Goal: Task Accomplishment & Management: Manage account settings

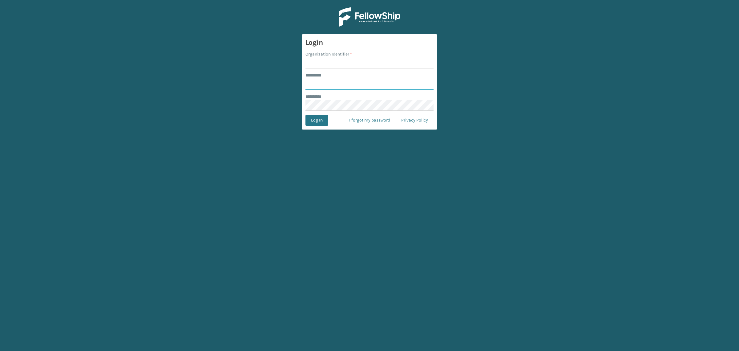
type input "**********"
drag, startPoint x: 327, startPoint y: 63, endPoint x: 324, endPoint y: 68, distance: 5.8
click at [327, 63] on input "Organization Identifier *" at bounding box center [370, 62] width 128 height 11
type input "SuperAdminOrganization"
click at [315, 120] on button "Log In" at bounding box center [317, 120] width 23 height 11
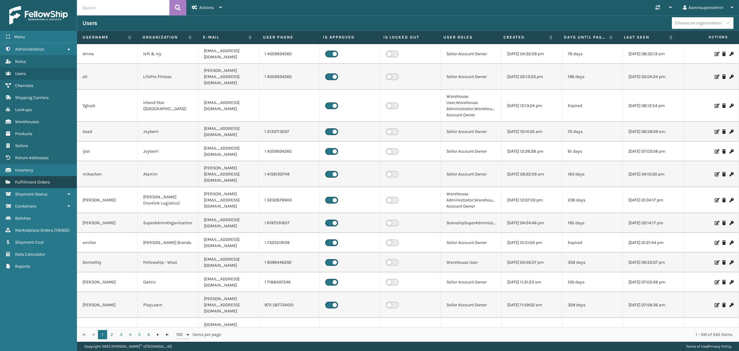
click at [32, 181] on link "Fulfillment Orders" at bounding box center [38, 182] width 77 height 12
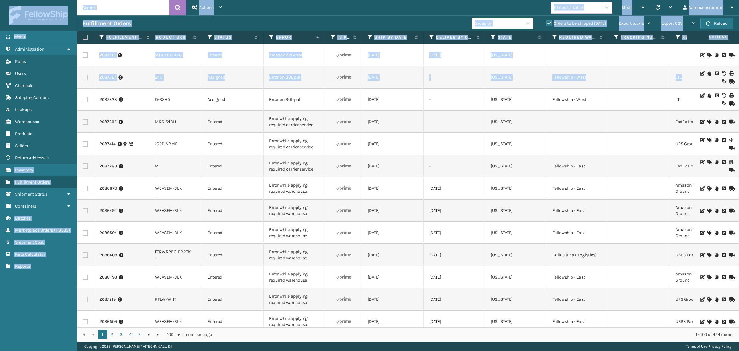
scroll to position [0, 376]
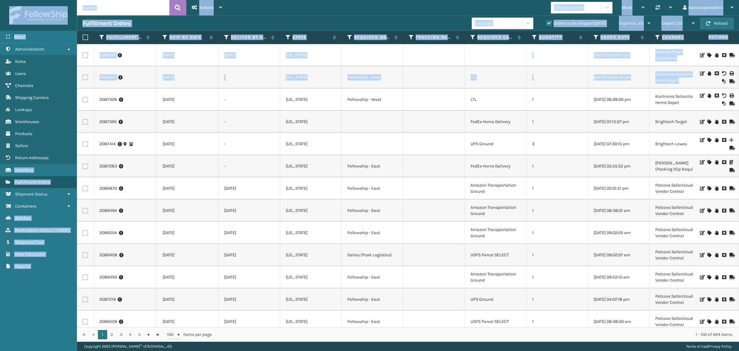
drag, startPoint x: 733, startPoint y: 75, endPoint x: 721, endPoint y: 153, distance: 78.8
click at [739, 167] on html "Menu Administration Roles Users Channels Shipping Carriers Lookups Warehouses P…" at bounding box center [369, 175] width 739 height 351
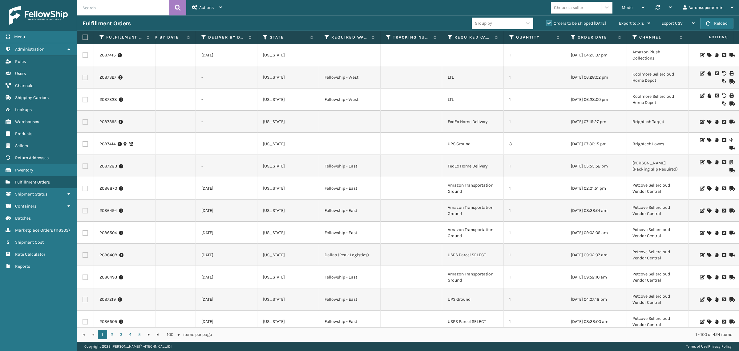
drag, startPoint x: 353, startPoint y: 327, endPoint x: 234, endPoint y: 329, distance: 119.2
click at [184, 315] on div "Fulfillment Order Id Order Number Assigned Warehouse Product SKU Status Error I…" at bounding box center [408, 186] width 662 height 311
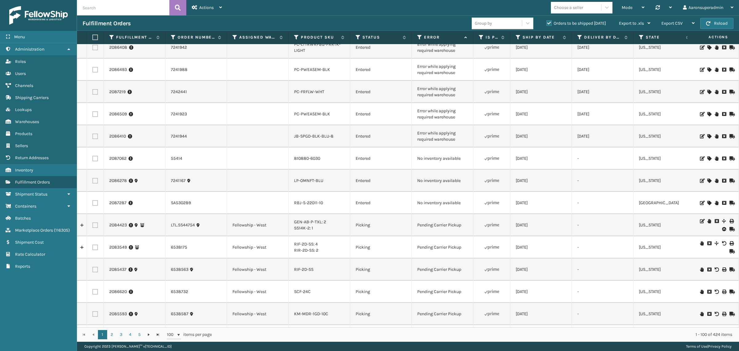
scroll to position [0, 0]
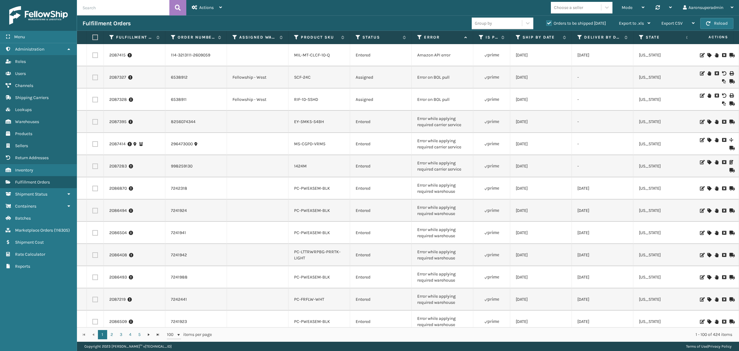
click at [98, 13] on input "text" at bounding box center [123, 7] width 92 height 15
type input "2087801"
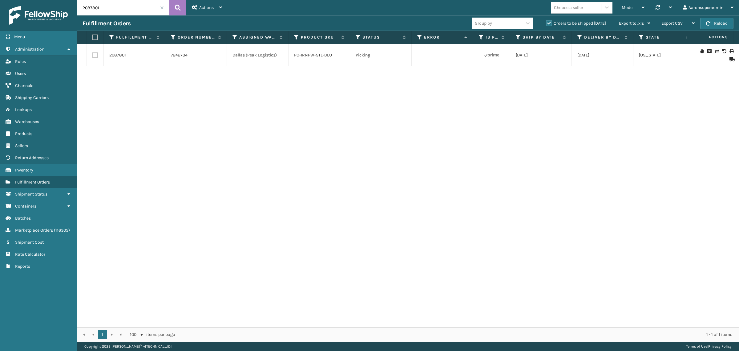
click at [709, 51] on div at bounding box center [716, 55] width 35 height 12
click at [715, 50] on icon at bounding box center [717, 51] width 4 height 4
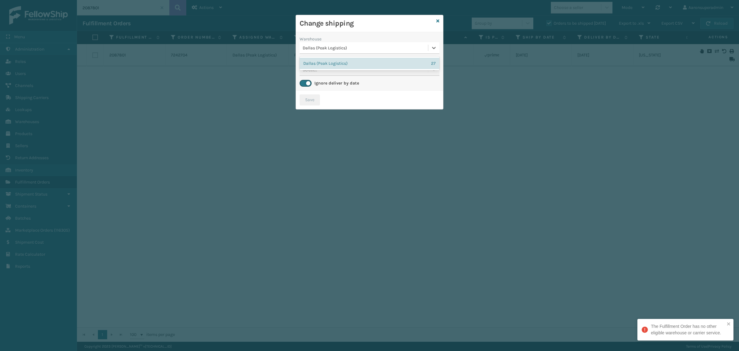
click at [346, 47] on div "Dallas (Peak Logistics)" at bounding box center [366, 48] width 126 height 6
click at [438, 22] on icon at bounding box center [438, 21] width 3 height 4
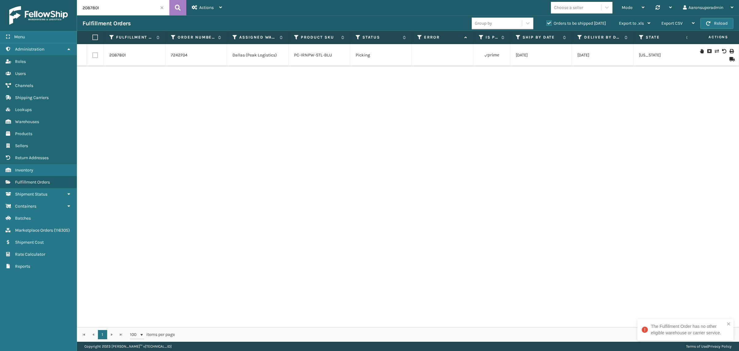
click at [161, 9] on span at bounding box center [162, 8] width 4 height 4
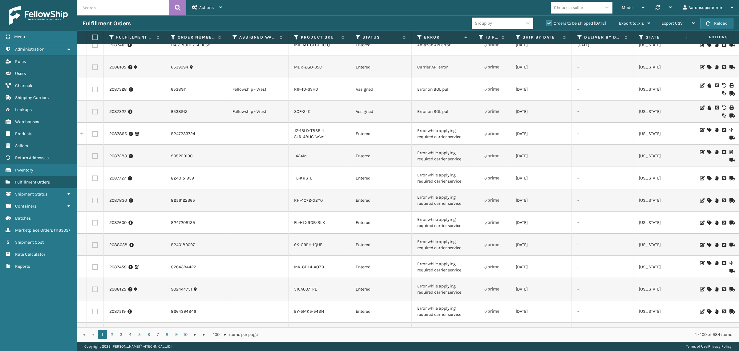
scroll to position [13, 0]
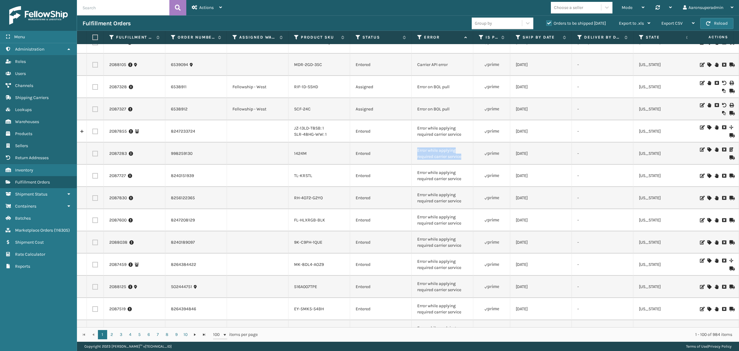
drag, startPoint x: 469, startPoint y: 160, endPoint x: 409, endPoint y: 151, distance: 60.3
copy tr "Error while applying required carrier service"
click at [133, 11] on input "text" at bounding box center [123, 7] width 92 height 15
paste input "Error while applying required carrier service"
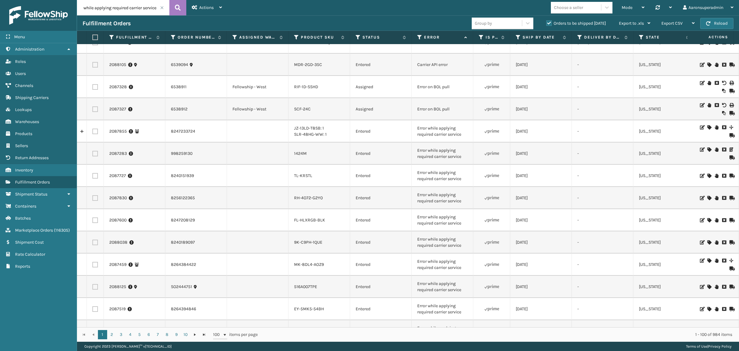
type input "Error while applying required carrier service"
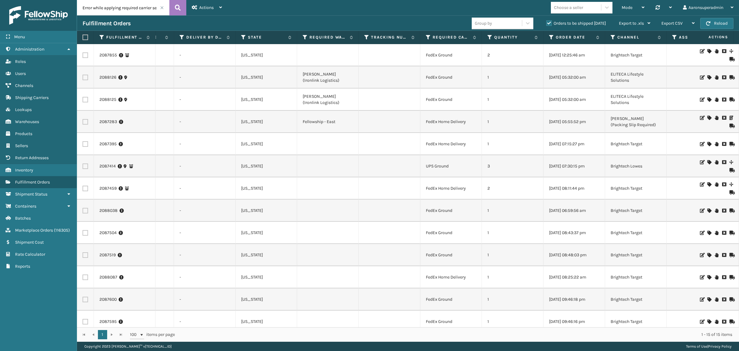
click at [708, 145] on icon at bounding box center [710, 144] width 4 height 4
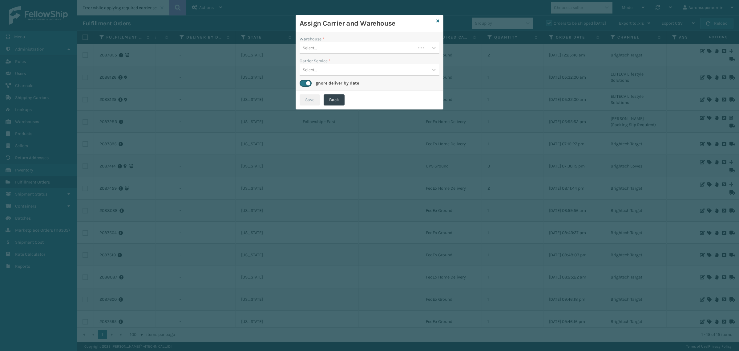
click at [338, 51] on div "Select..." at bounding box center [358, 48] width 116 height 10
click at [340, 60] on div "Fellowship - West" at bounding box center [370, 63] width 140 height 11
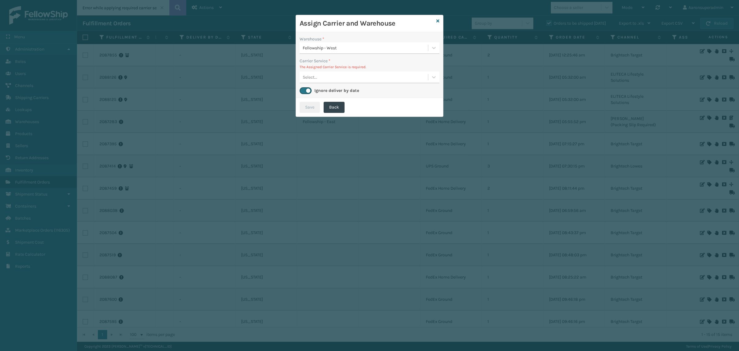
click at [306, 77] on div "Select..." at bounding box center [310, 77] width 14 height 6
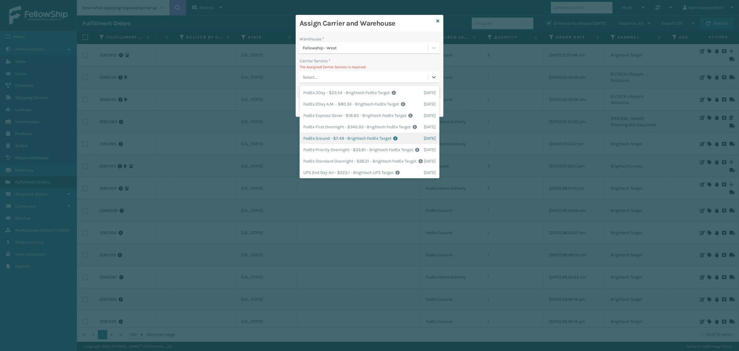
click at [327, 144] on div "FedEx Ground - $7.49 - Brightech FedEx Target Shipping Cost $7.49 Surplus Cost …" at bounding box center [370, 137] width 140 height 11
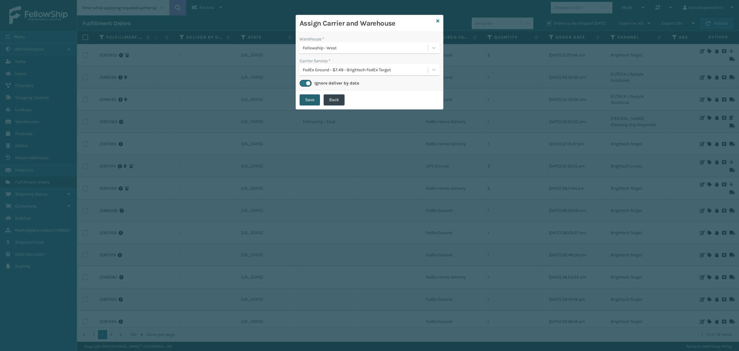
click at [312, 101] on button "Save" at bounding box center [310, 99] width 20 height 11
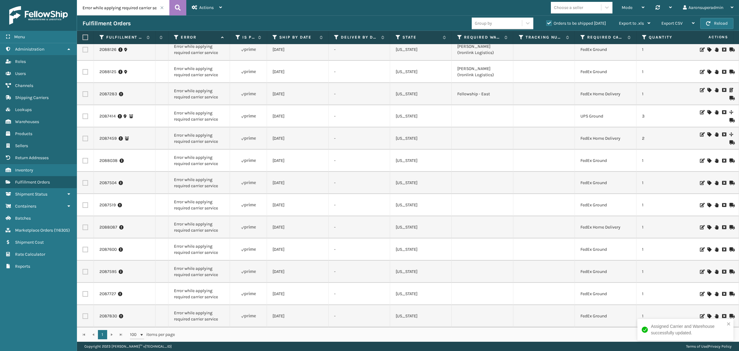
scroll to position [33, 243]
click at [85, 313] on label at bounding box center [86, 316] width 6 height 6
click at [83, 313] on input "checkbox" at bounding box center [83, 315] width 0 height 4
checkbox input "true"
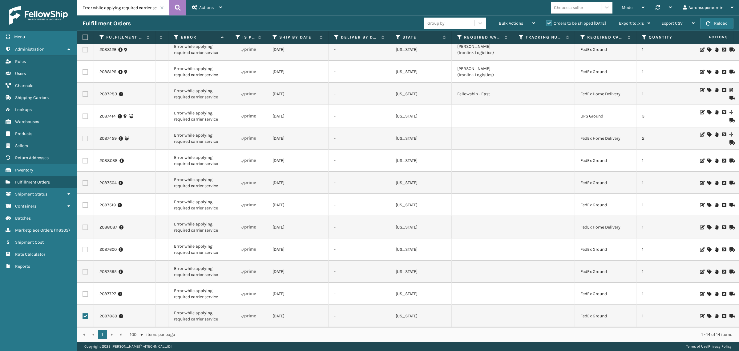
click at [85, 291] on label at bounding box center [86, 294] width 6 height 6
click at [83, 291] on input "checkbox" at bounding box center [83, 293] width 0 height 4
checkbox input "true"
click at [84, 269] on label at bounding box center [86, 272] width 6 height 6
click at [83, 269] on input "checkbox" at bounding box center [83, 271] width 0 height 4
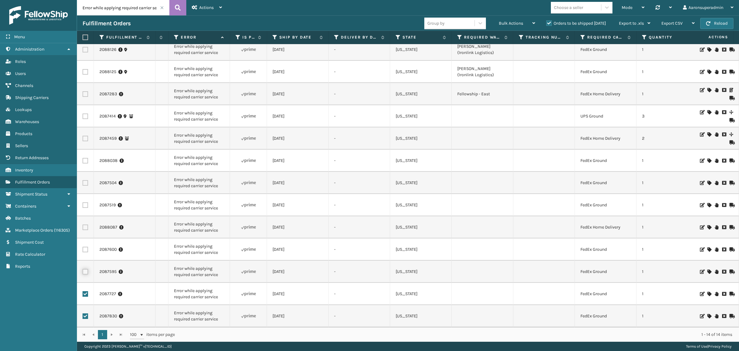
checkbox input "true"
click at [83, 246] on label at bounding box center [86, 249] width 6 height 6
click at [83, 246] on input "checkbox" at bounding box center [83, 248] width 0 height 4
checkbox input "true"
click at [88, 202] on label at bounding box center [86, 205] width 6 height 6
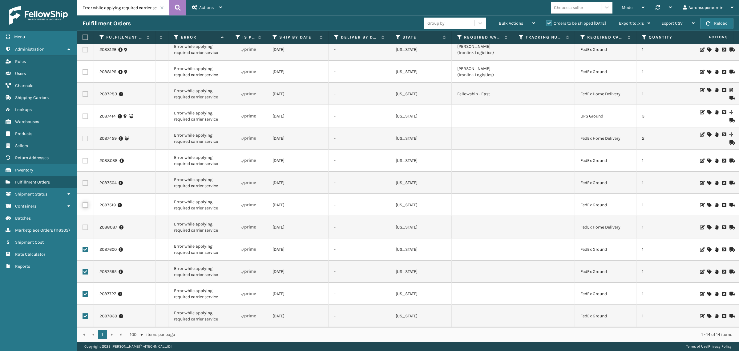
click at [83, 202] on input "checkbox" at bounding box center [83, 204] width 0 height 4
checkbox input "true"
click at [87, 180] on label at bounding box center [86, 183] width 6 height 6
click at [83, 180] on input "checkbox" at bounding box center [83, 182] width 0 height 4
click at [87, 150] on td at bounding box center [85, 160] width 17 height 22
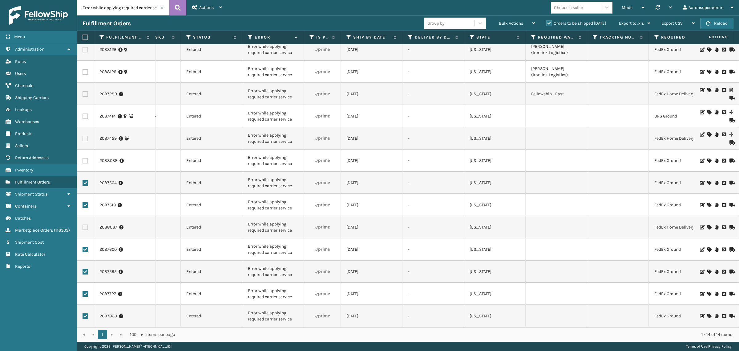
scroll to position [0, 0]
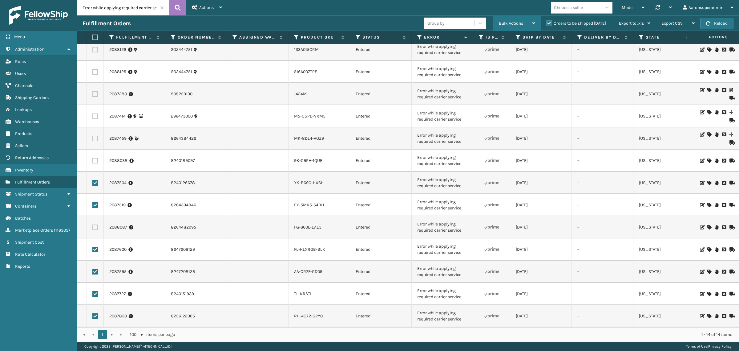
click at [512, 25] on span "Bulk Actions" at bounding box center [511, 23] width 24 height 5
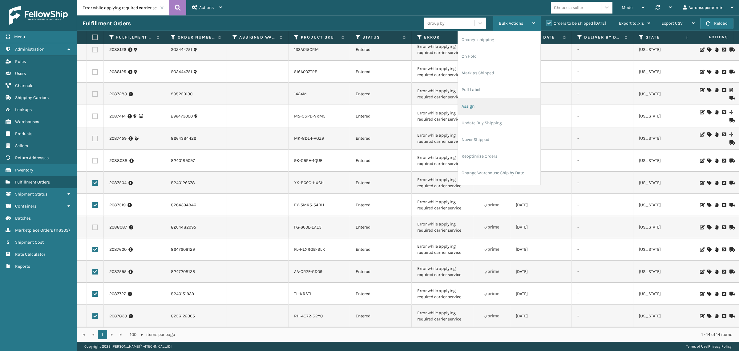
click at [482, 106] on li "Assign" at bounding box center [499, 106] width 83 height 17
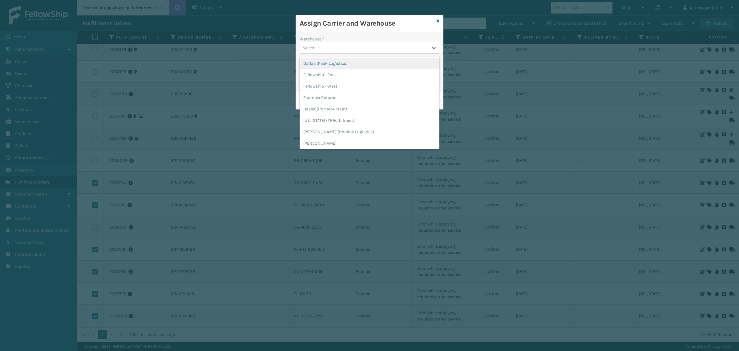
drag, startPoint x: 322, startPoint y: 49, endPoint x: 323, endPoint y: 58, distance: 9.0
click at [321, 49] on div "Select..." at bounding box center [364, 48] width 128 height 10
click at [328, 83] on div "Fellowship - West" at bounding box center [370, 85] width 140 height 11
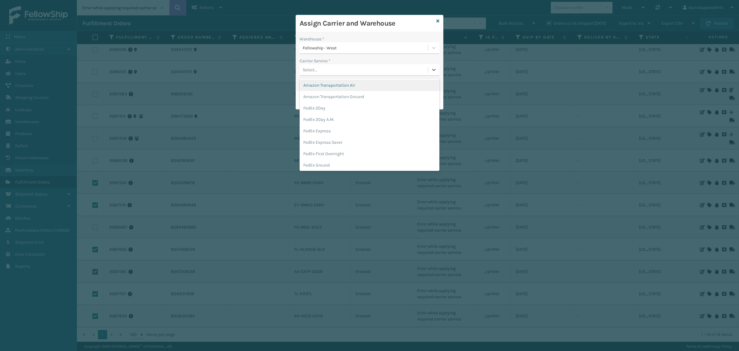
click at [325, 71] on div "Select..." at bounding box center [364, 70] width 128 height 10
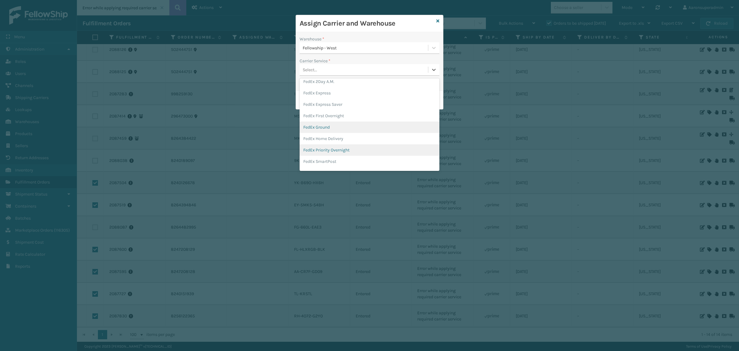
scroll to position [39, 0]
drag, startPoint x: 328, startPoint y: 137, endPoint x: 323, endPoint y: 125, distance: 13.7
click at [328, 137] on div "FedEx Home Delivery" at bounding box center [370, 137] width 140 height 11
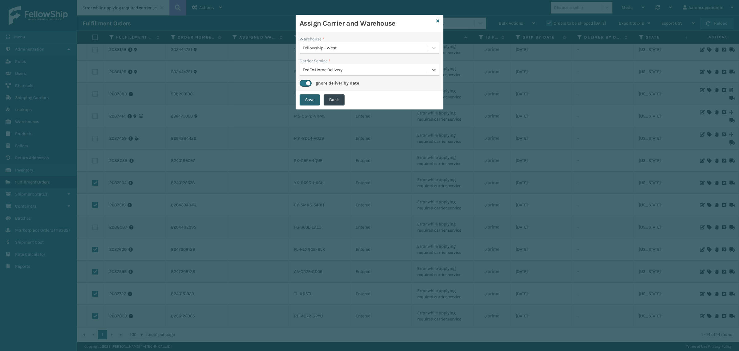
click at [304, 97] on button "Save" at bounding box center [310, 99] width 20 height 11
checkbox input "false"
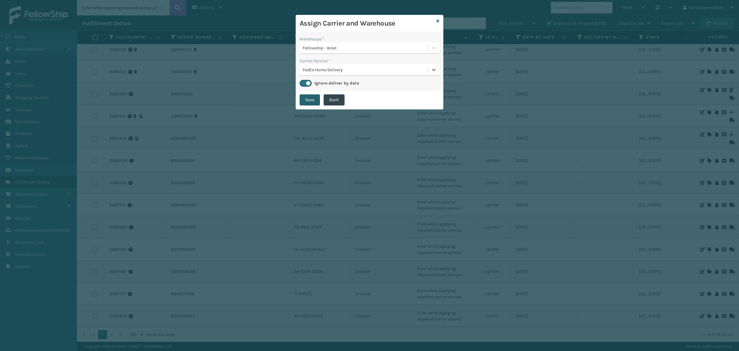
checkbox input "false"
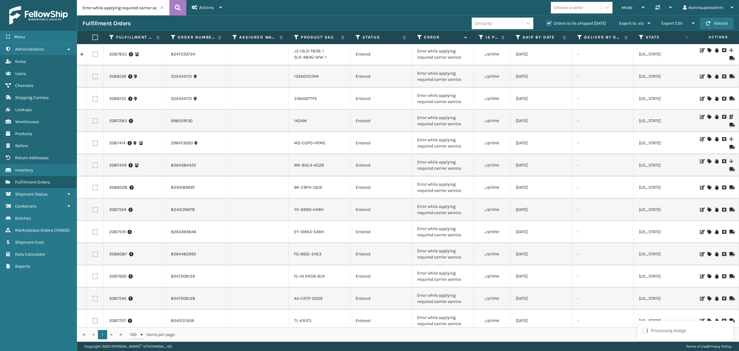
scroll to position [0, 0]
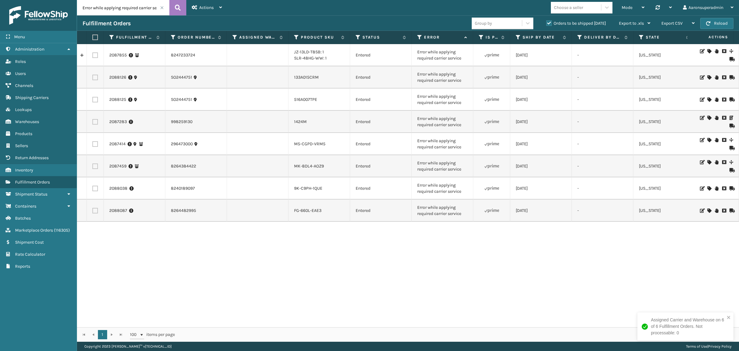
click at [708, 50] on icon at bounding box center [710, 51] width 4 height 4
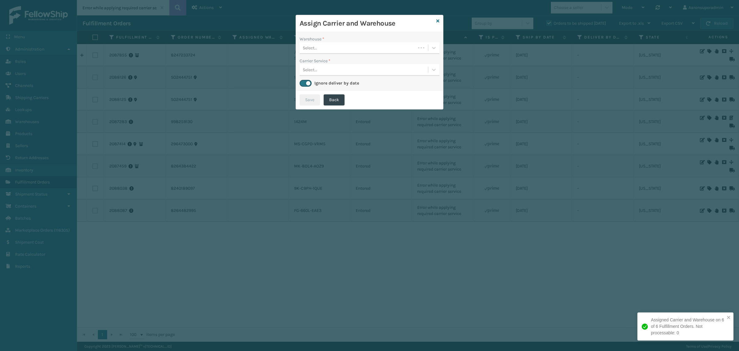
click at [367, 46] on div "Select..." at bounding box center [358, 48] width 116 height 10
click at [339, 66] on div "Fellowship - West" at bounding box center [370, 63] width 140 height 11
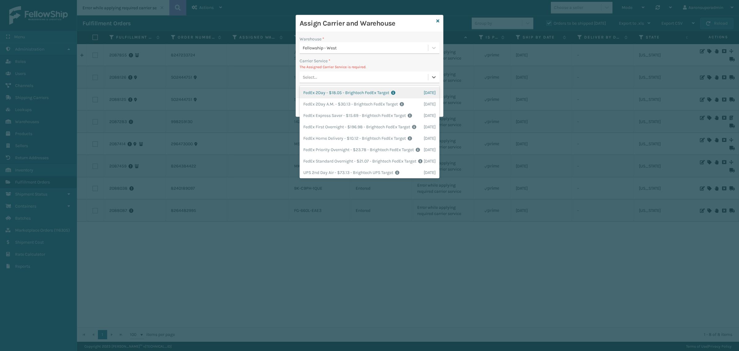
click at [318, 73] on div "Select..." at bounding box center [364, 77] width 128 height 10
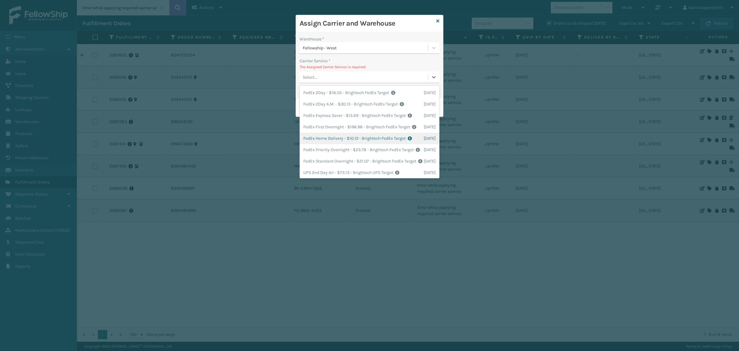
click at [337, 144] on div "FedEx Home Delivery - $10.12 - Brightech FedEx Target Shipping Cost $10.12 Surp…" at bounding box center [370, 137] width 140 height 11
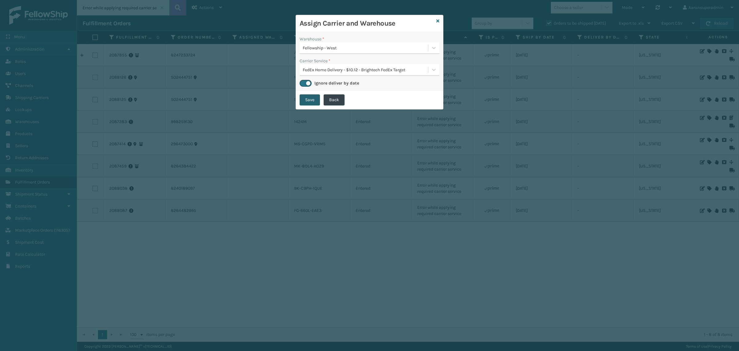
click at [308, 98] on button "Save" at bounding box center [310, 99] width 20 height 11
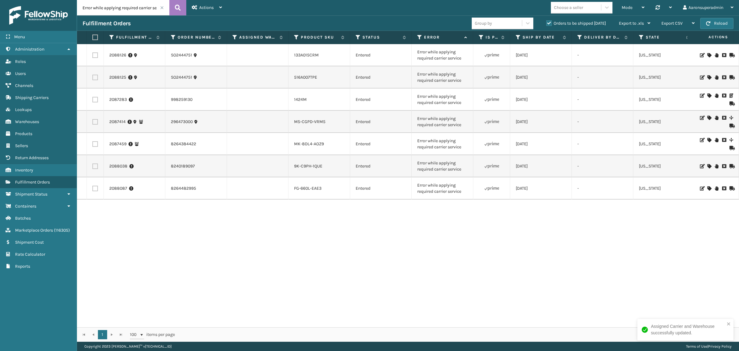
click at [708, 55] on icon at bounding box center [710, 55] width 4 height 4
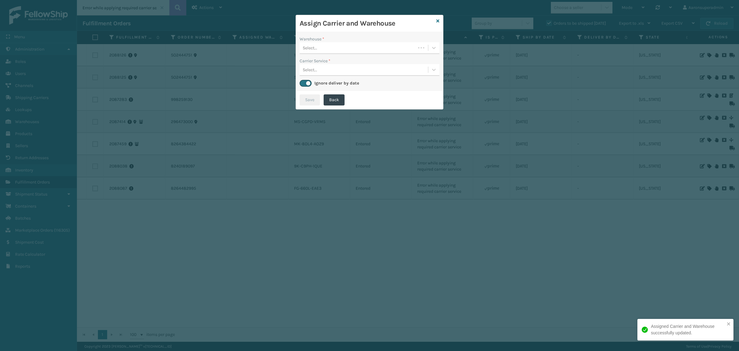
click at [330, 46] on div "Select..." at bounding box center [358, 48] width 116 height 10
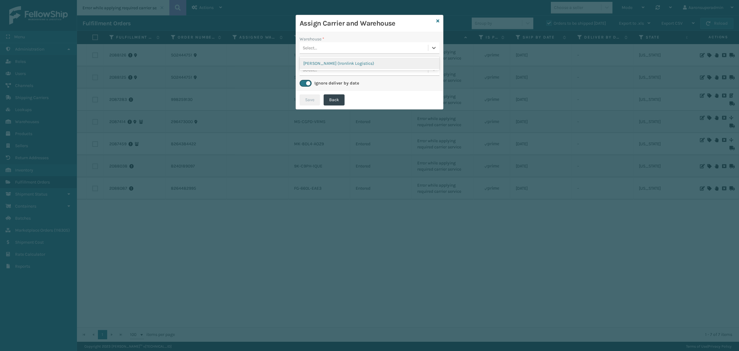
click at [344, 61] on div "[PERSON_NAME] (Ironlink Logistics)" at bounding box center [370, 63] width 140 height 11
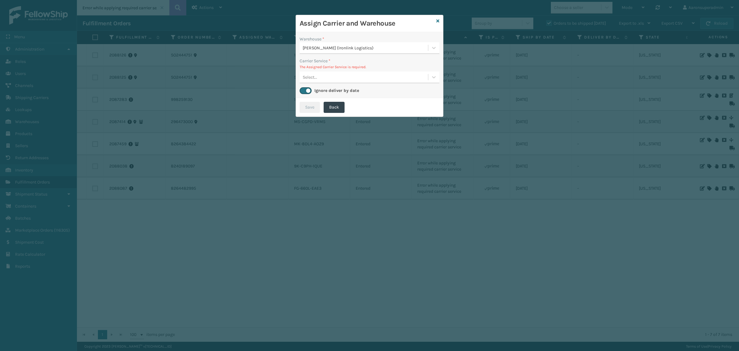
click at [386, 81] on div "Select..." at bounding box center [364, 77] width 128 height 10
click at [438, 21] on icon at bounding box center [438, 21] width 3 height 4
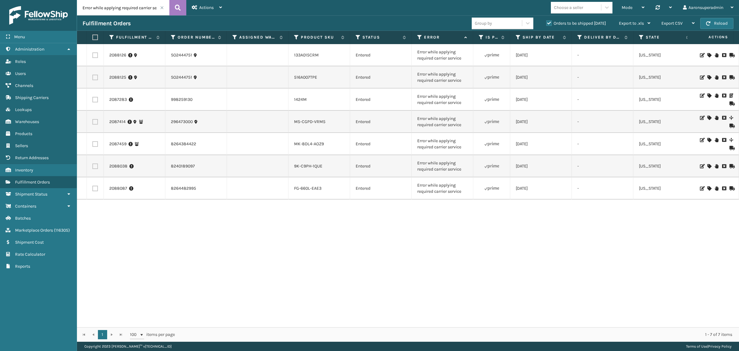
click at [708, 77] on icon at bounding box center [710, 77] width 4 height 4
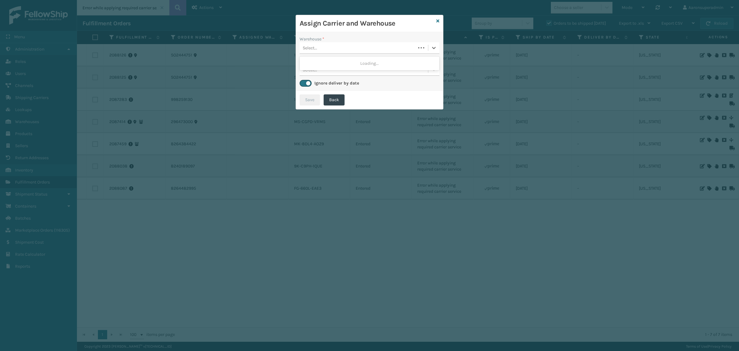
click at [315, 49] on div "Select..." at bounding box center [310, 48] width 14 height 6
click at [335, 64] on div "[PERSON_NAME] (Ironlink Logistics)" at bounding box center [370, 63] width 140 height 11
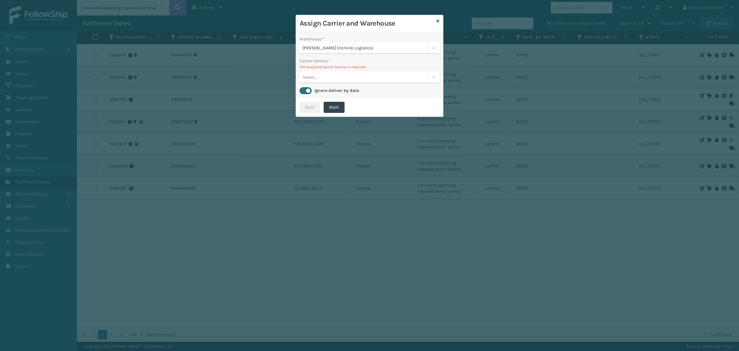
click at [347, 77] on div "Select..." at bounding box center [364, 77] width 128 height 10
click at [438, 20] on icon at bounding box center [438, 21] width 3 height 4
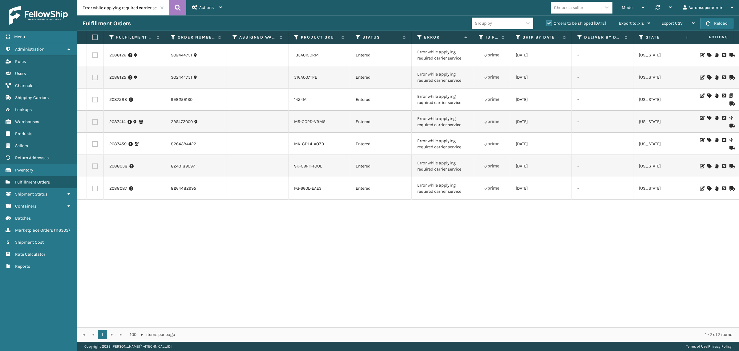
click at [708, 118] on icon at bounding box center [710, 118] width 4 height 4
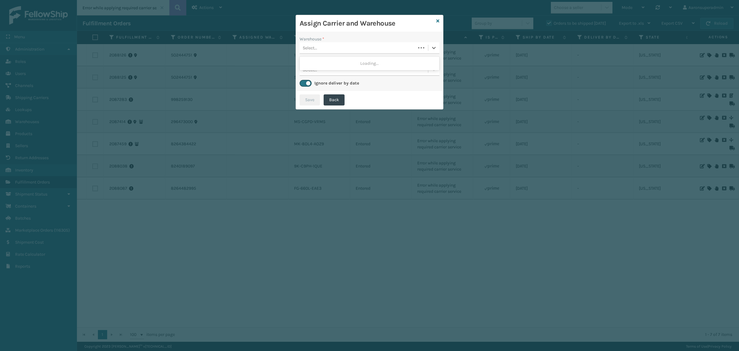
click at [338, 50] on div "Select..." at bounding box center [358, 48] width 116 height 10
click at [316, 63] on div "Fellowship - West" at bounding box center [370, 63] width 140 height 11
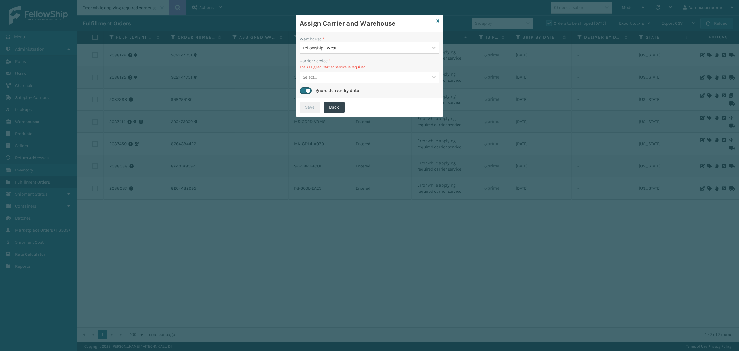
click at [313, 74] on div "Select..." at bounding box center [364, 77] width 128 height 10
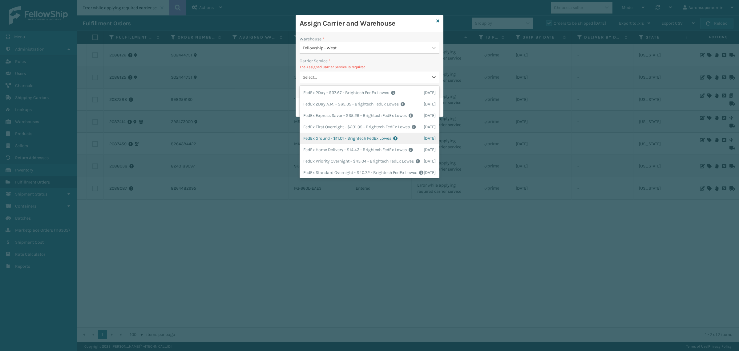
click at [329, 144] on div "FedEx Ground - $11.01 - Brightech FedEx Lowes Shipping Cost $11.01 Surplus Cost…" at bounding box center [370, 137] width 140 height 11
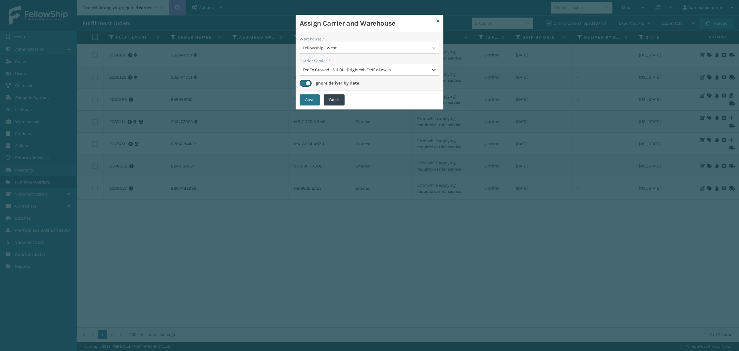
click at [321, 69] on div "FedEx Ground - $11.01 - Brightech FedEx Lowes" at bounding box center [366, 70] width 126 height 6
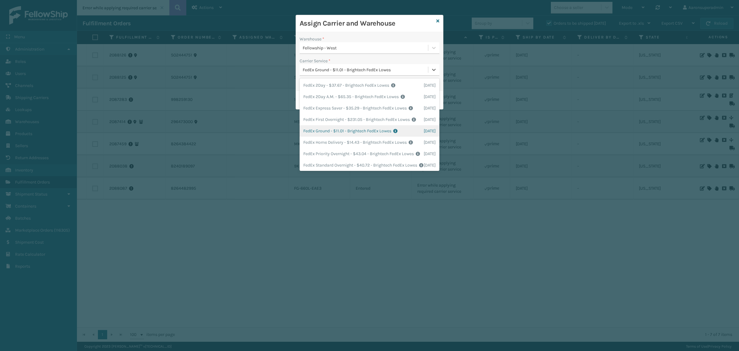
click at [316, 136] on div "FedEx Ground - $11.01 - Brightech FedEx Lowes Shipping Cost $11.01 Surplus Cost…" at bounding box center [370, 130] width 140 height 11
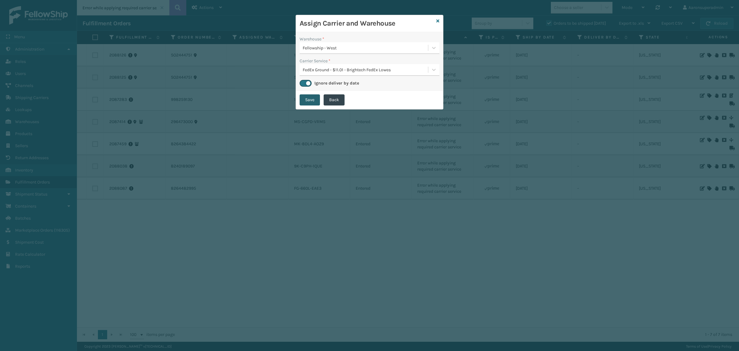
click at [307, 101] on button "Save" at bounding box center [310, 99] width 20 height 11
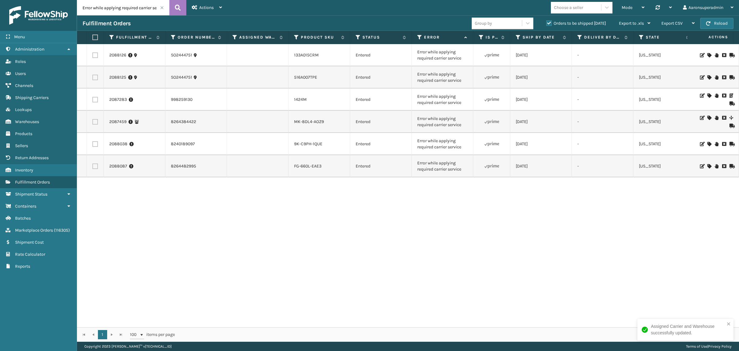
click at [708, 166] on icon at bounding box center [710, 166] width 4 height 4
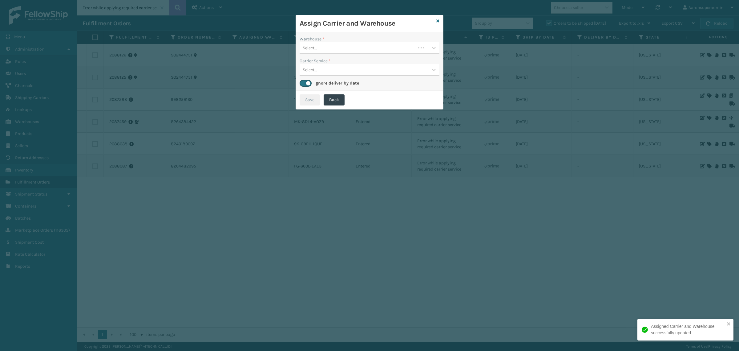
click at [315, 53] on div "Select..." at bounding box center [370, 48] width 140 height 12
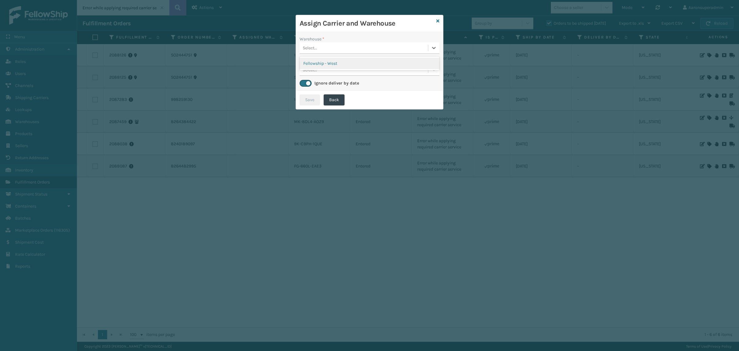
click at [331, 66] on div "Fellowship - West" at bounding box center [370, 63] width 140 height 11
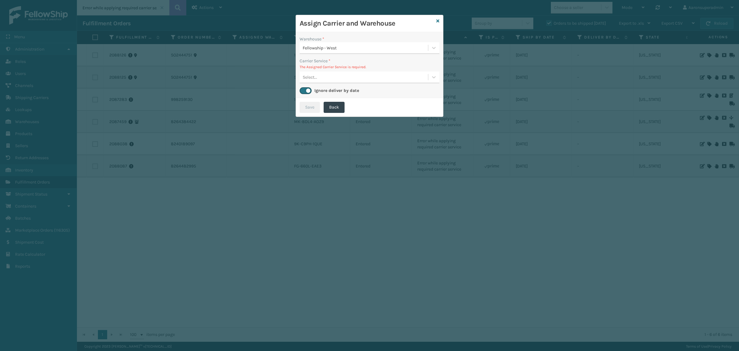
click at [320, 76] on div "Select..." at bounding box center [364, 77] width 128 height 10
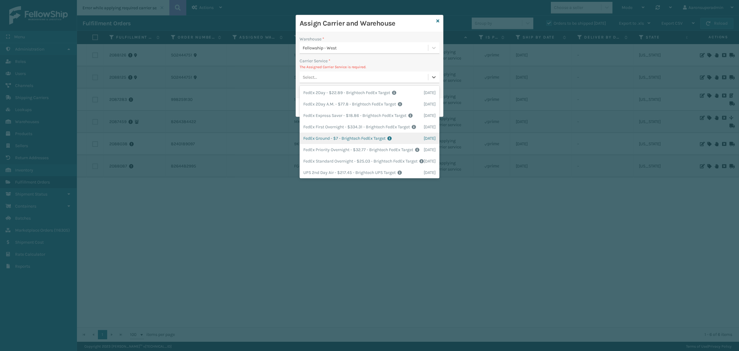
click at [322, 144] on div "FedEx Ground - $7 - Brightech FedEx Target Shipping Cost $7 Surplus Cost $0 Tot…" at bounding box center [370, 137] width 140 height 11
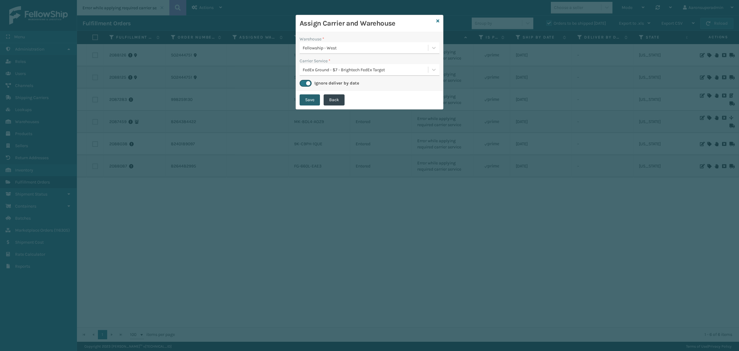
click at [311, 104] on button "Save" at bounding box center [310, 99] width 20 height 11
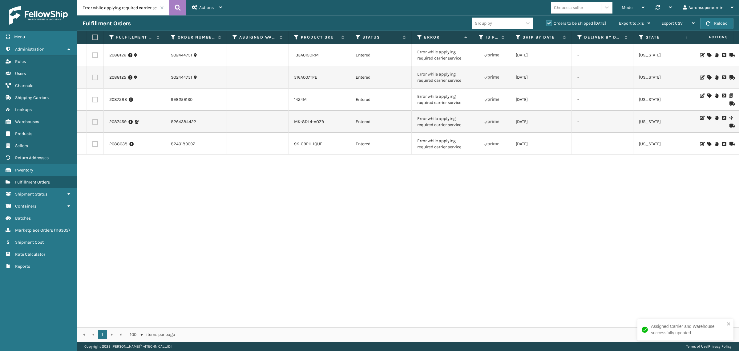
click at [708, 142] on icon at bounding box center [710, 144] width 4 height 4
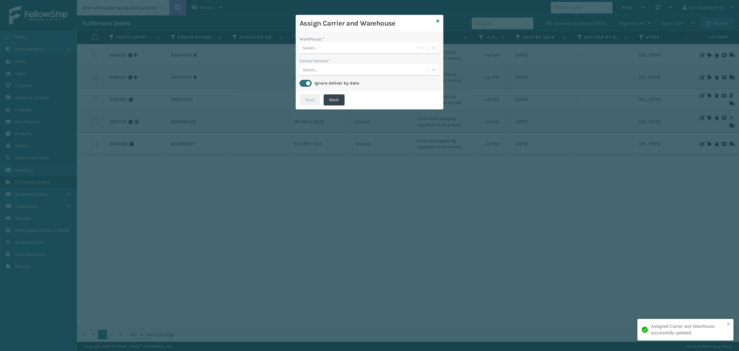
click at [345, 48] on div "Select..." at bounding box center [358, 48] width 116 height 10
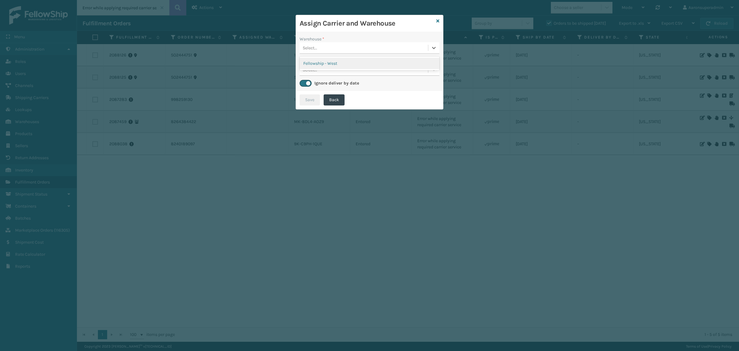
click at [327, 64] on div "Fellowship - West" at bounding box center [370, 63] width 140 height 11
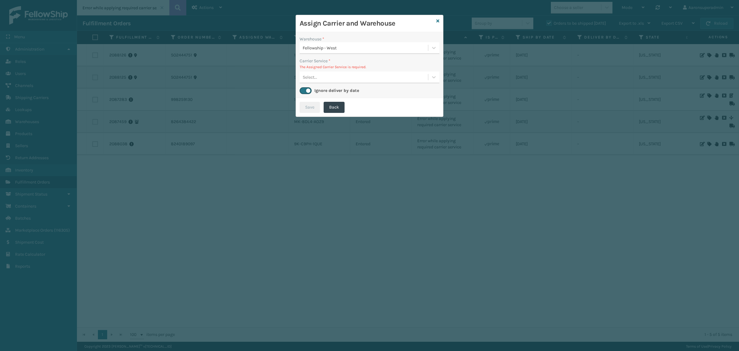
click at [333, 77] on div "Select..." at bounding box center [364, 77] width 128 height 10
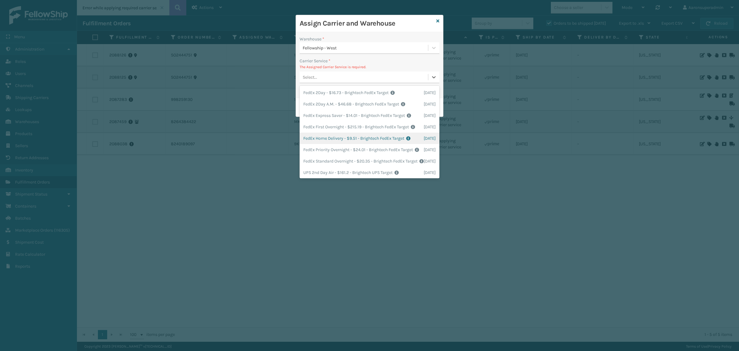
click at [325, 144] on div "FedEx Home Delivery - $9.51 - Brightech FedEx Target Shipping Cost $9.51 Surplu…" at bounding box center [370, 137] width 140 height 11
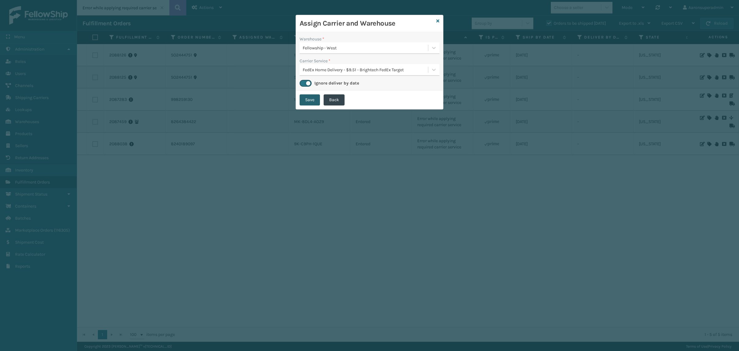
click at [311, 100] on button "Save" at bounding box center [310, 99] width 20 height 11
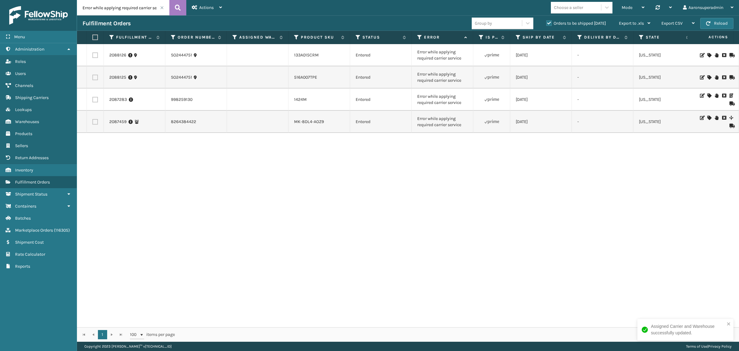
click at [708, 119] on icon at bounding box center [710, 118] width 4 height 4
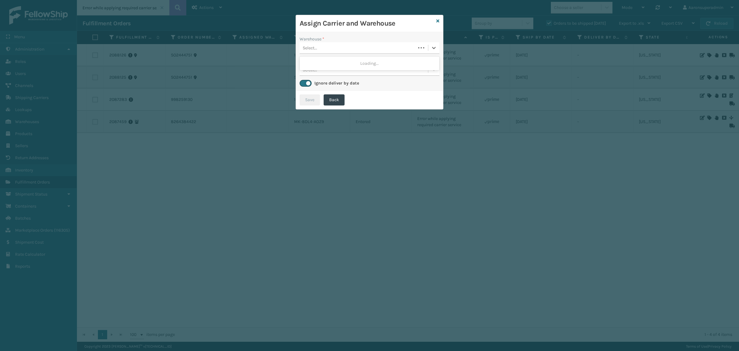
click at [344, 52] on div "Select..." at bounding box center [358, 48] width 116 height 10
click at [331, 64] on div "Fellowship - West" at bounding box center [370, 63] width 140 height 11
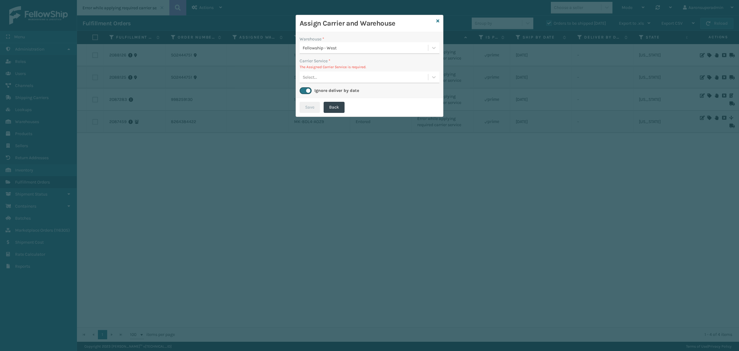
click at [304, 81] on div "Select..." at bounding box center [364, 77] width 128 height 10
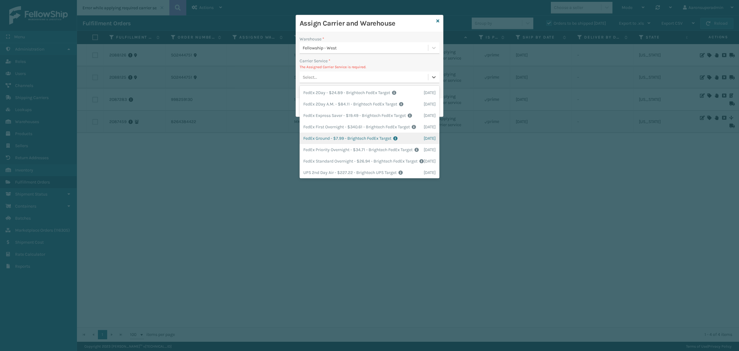
click at [319, 144] on div "FedEx Ground - $7.99 - Brightech FedEx Target Shipping Cost $7.99 Surplus Cost …" at bounding box center [370, 137] width 140 height 11
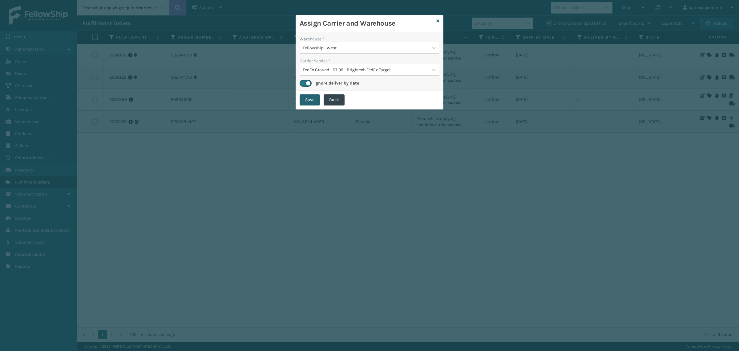
click at [305, 97] on button "Save" at bounding box center [310, 99] width 20 height 11
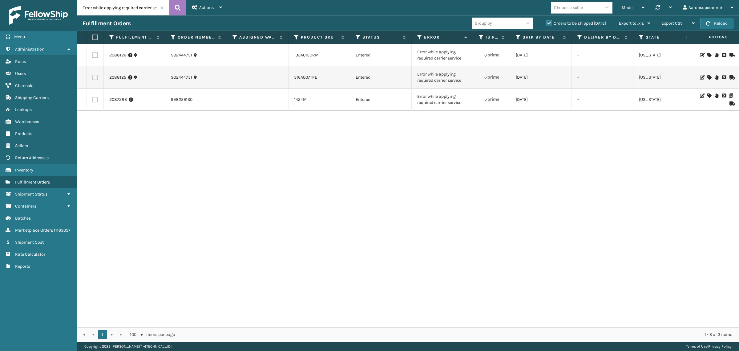
click at [163, 9] on span at bounding box center [162, 8] width 4 height 4
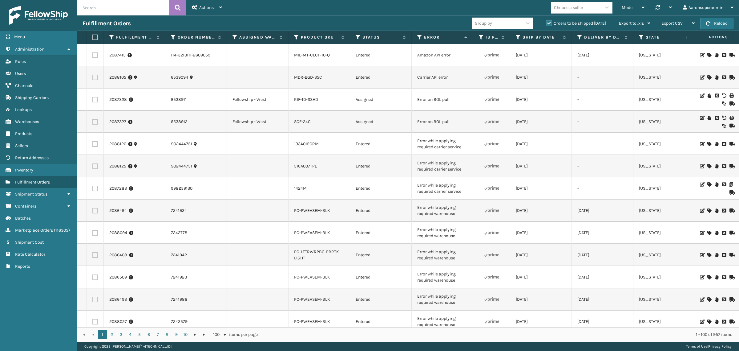
click at [93, 121] on label at bounding box center [95, 122] width 6 height 6
click at [93, 121] on input "checkbox" at bounding box center [92, 121] width 0 height 4
checkbox input "true"
click at [98, 99] on label at bounding box center [95, 100] width 6 height 6
click at [93, 99] on input "checkbox" at bounding box center [92, 99] width 0 height 4
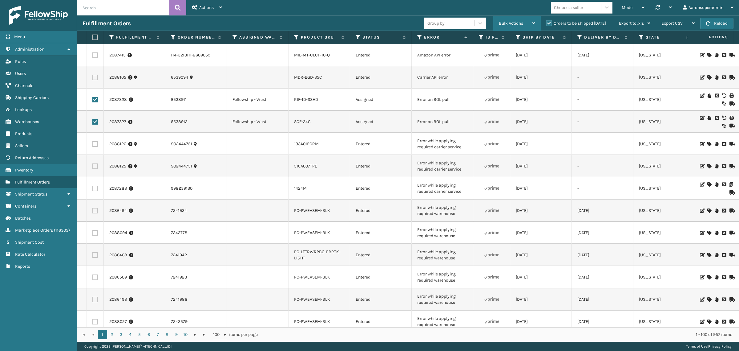
drag, startPoint x: 498, startPoint y: 21, endPoint x: 502, endPoint y: 22, distance: 4.2
click at [499, 21] on span "Bulk Actions" at bounding box center [511, 23] width 24 height 5
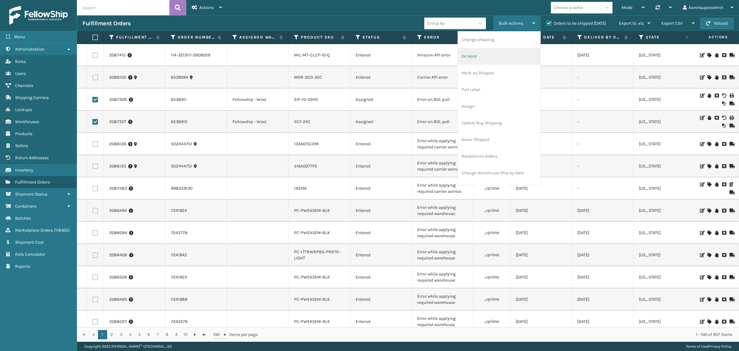
click at [480, 63] on li "On Hold" at bounding box center [499, 56] width 83 height 17
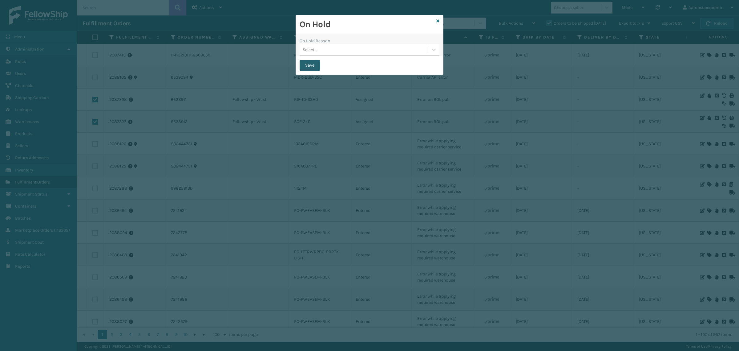
click at [309, 61] on button "Save" at bounding box center [310, 65] width 20 height 11
checkbox input "false"
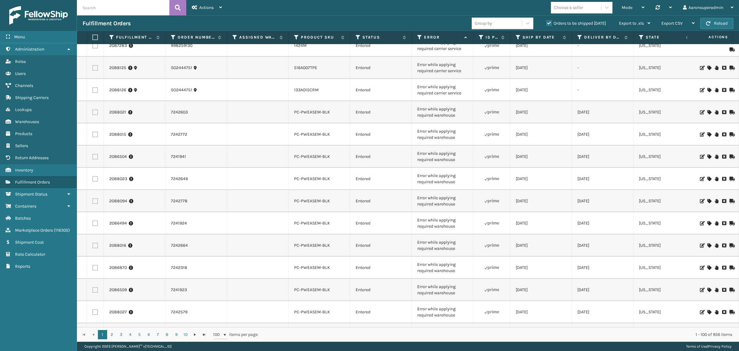
scroll to position [25, 0]
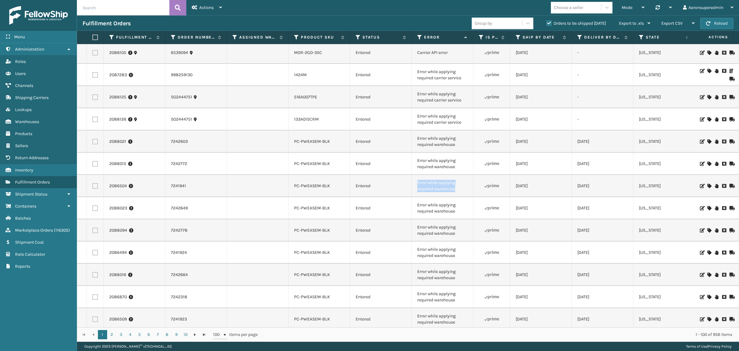
drag, startPoint x: 462, startPoint y: 191, endPoint x: 413, endPoint y: 182, distance: 50.0
click at [413, 182] on td "Error while applying required warehouse" at bounding box center [443, 186] width 62 height 22
drag, startPoint x: 421, startPoint y: 182, endPoint x: 441, endPoint y: 189, distance: 20.7
copy td "Error while applying required warehouse"
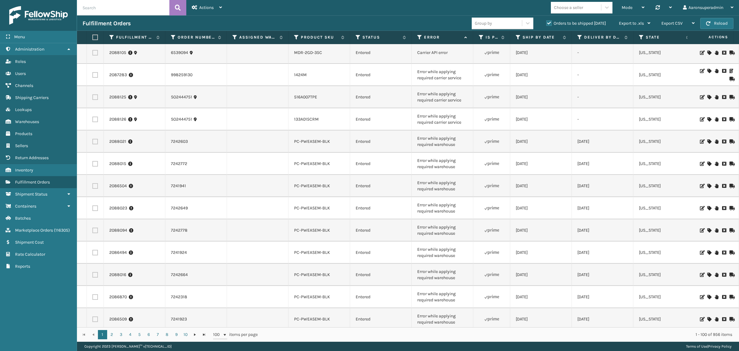
click at [119, 10] on input "text" at bounding box center [123, 7] width 92 height 15
paste input "Error while applying required warehouse"
type input "Error while applying required warehouse"
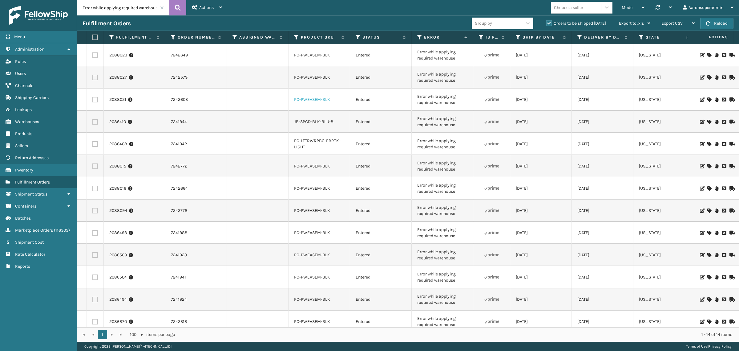
click at [313, 100] on link "PC-PWEASEM-BLK" at bounding box center [312, 99] width 36 height 5
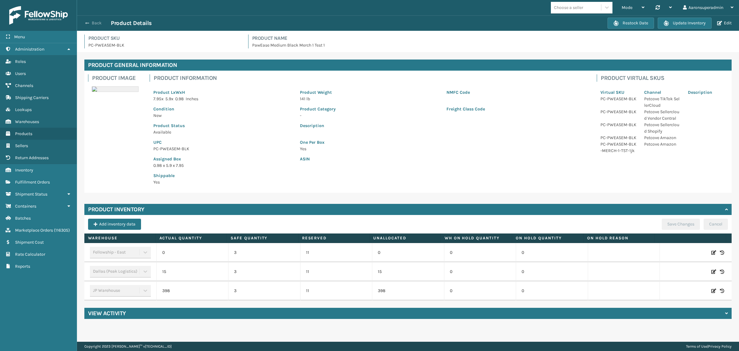
click at [93, 24] on button "Back" at bounding box center [97, 23] width 28 height 6
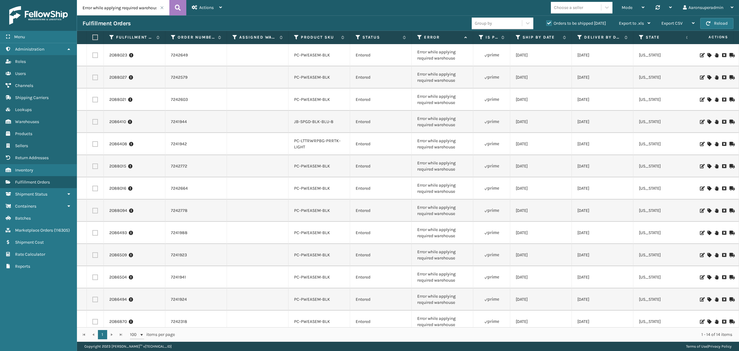
click at [163, 9] on span at bounding box center [162, 8] width 4 height 4
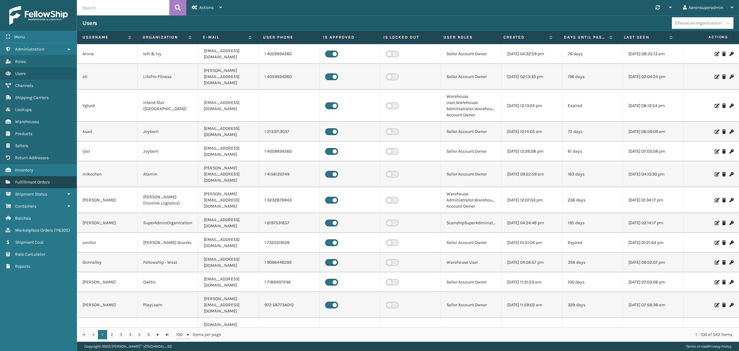
click at [39, 179] on span "Fulfillment Orders" at bounding box center [32, 181] width 35 height 5
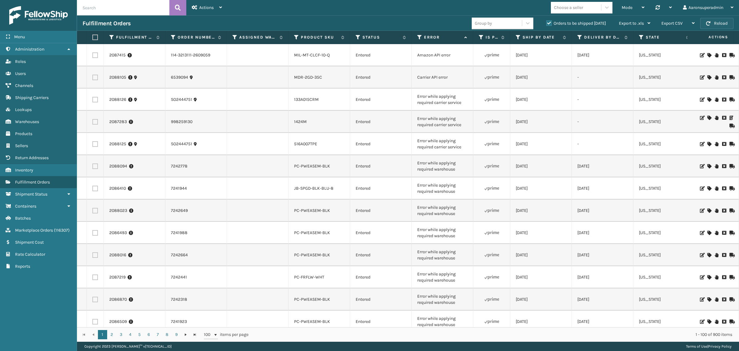
click at [721, 23] on button "Reload" at bounding box center [717, 23] width 33 height 11
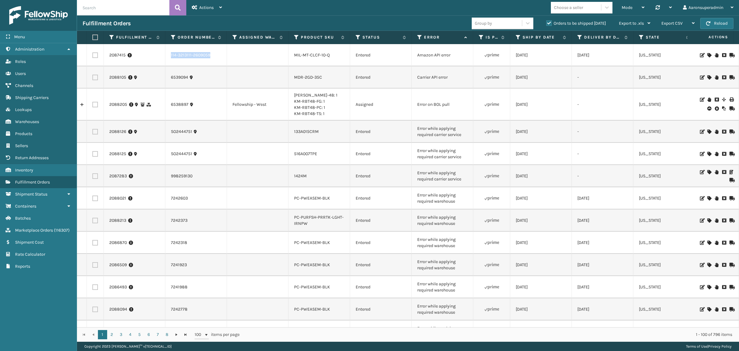
drag, startPoint x: 231, startPoint y: 52, endPoint x: 170, endPoint y: 61, distance: 62.0
copy link "114-3213111-2609059"
click at [723, 55] on icon at bounding box center [725, 55] width 4 height 4
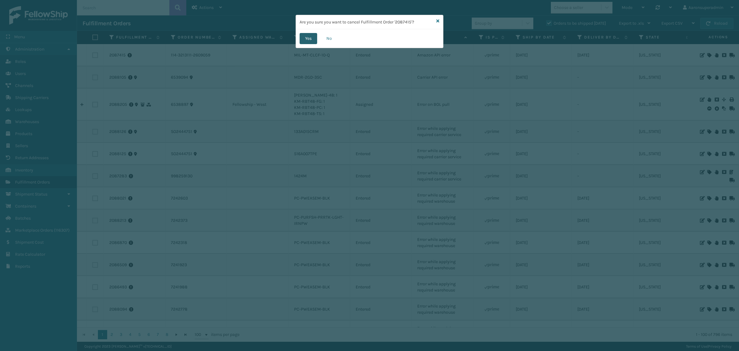
click at [301, 39] on button "Yes" at bounding box center [309, 38] width 18 height 11
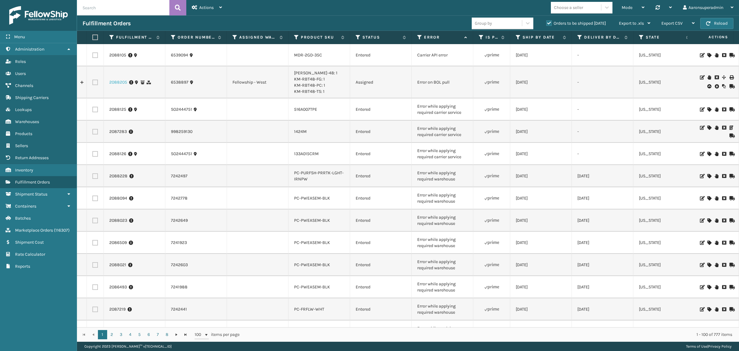
click at [119, 82] on link "2088205" at bounding box center [118, 82] width 18 height 6
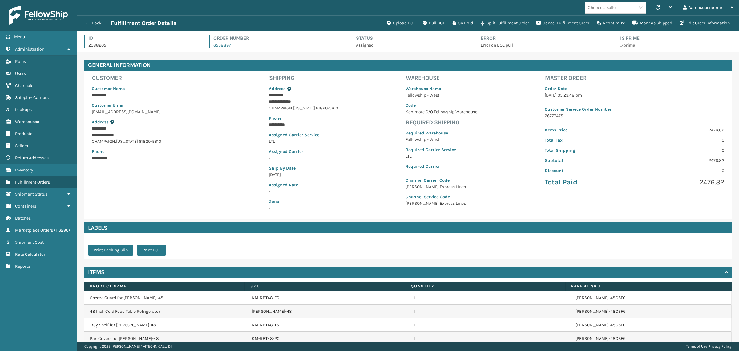
scroll to position [14, 662]
click at [425, 22] on button "Pull BOL" at bounding box center [434, 23] width 30 height 12
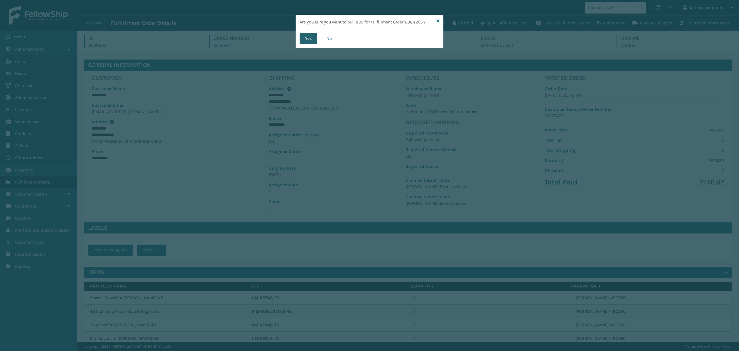
click at [307, 40] on button "Yes" at bounding box center [309, 38] width 18 height 11
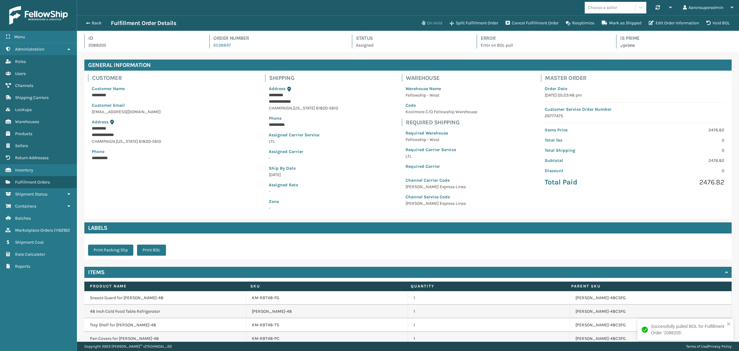
click at [432, 17] on button "On Hold" at bounding box center [432, 23] width 28 height 12
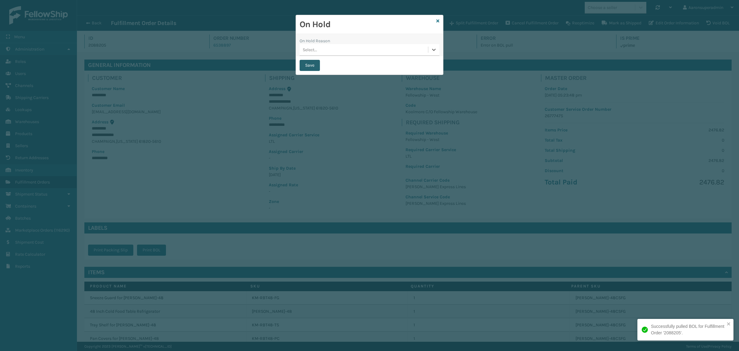
click at [312, 67] on button "Save" at bounding box center [310, 65] width 20 height 11
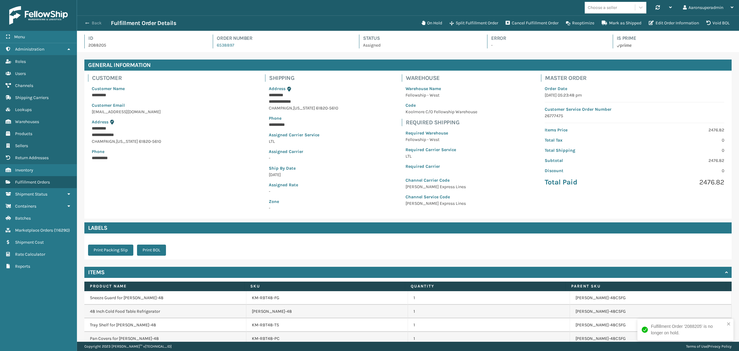
click at [102, 22] on button "Back" at bounding box center [97, 23] width 28 height 6
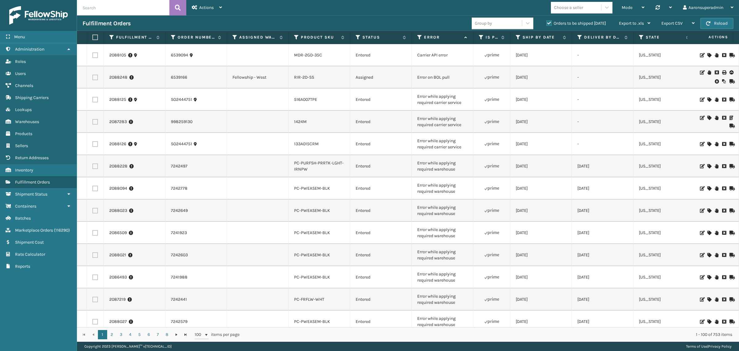
click at [715, 82] on icon at bounding box center [717, 81] width 4 height 6
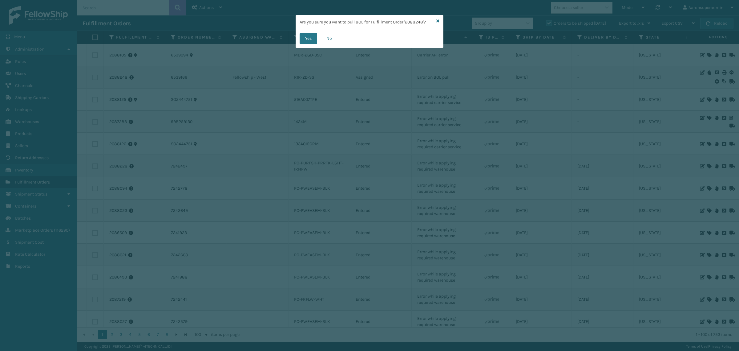
click at [299, 40] on div "Yes No" at bounding box center [369, 38] width 147 height 18
click at [310, 36] on button "Yes" at bounding box center [309, 38] width 18 height 11
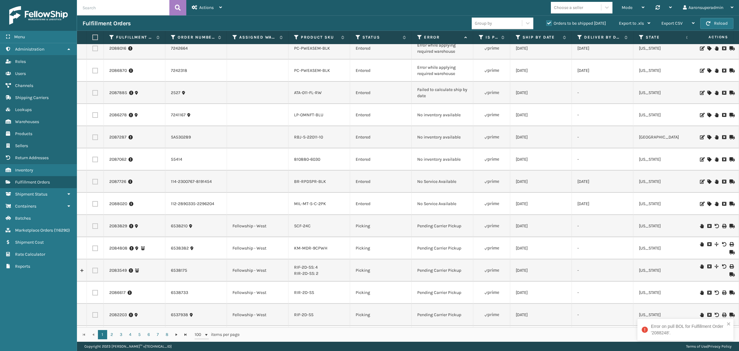
scroll to position [475, 0]
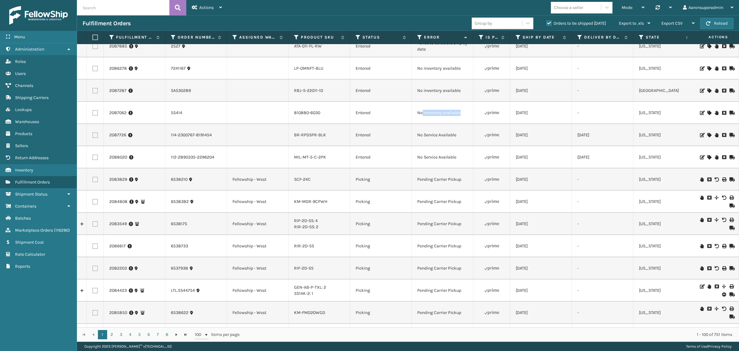
drag, startPoint x: 468, startPoint y: 119, endPoint x: 423, endPoint y: 114, distance: 45.5
click at [423, 114] on td "No inventory available" at bounding box center [443, 113] width 62 height 22
click at [447, 120] on td "No inventory available" at bounding box center [443, 113] width 62 height 22
drag, startPoint x: 468, startPoint y: 116, endPoint x: 417, endPoint y: 115, distance: 51.5
click at [417, 115] on td "No inventory available" at bounding box center [443, 113] width 62 height 22
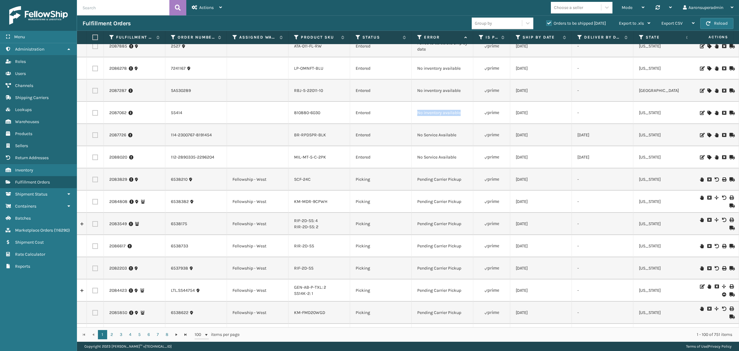
copy td "No inventory available"
click at [123, 11] on input "text" at bounding box center [123, 7] width 92 height 15
paste input "No inventory available"
type input "No inventory available"
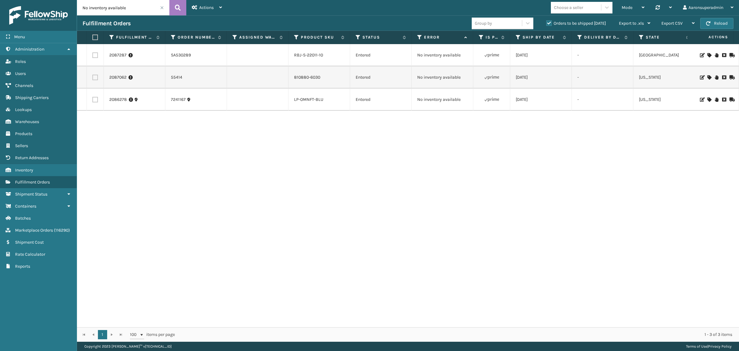
click at [708, 98] on icon at bounding box center [710, 99] width 4 height 4
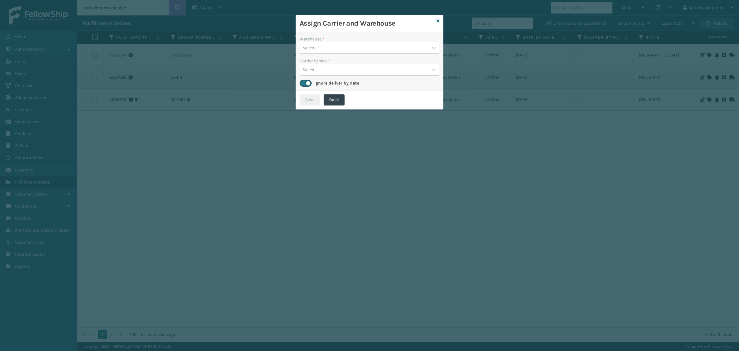
click at [318, 36] on label "Warehouse *" at bounding box center [312, 39] width 25 height 6
click at [318, 48] on div "Select..." at bounding box center [364, 48] width 128 height 10
click at [438, 21] on icon at bounding box center [438, 21] width 3 height 4
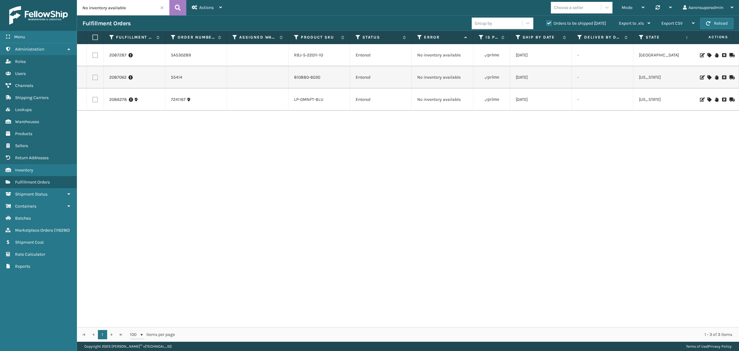
click at [708, 76] on icon at bounding box center [710, 77] width 4 height 4
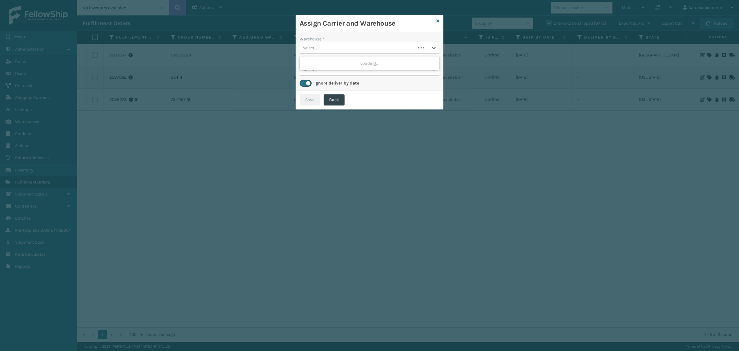
click at [324, 53] on div "Select..." at bounding box center [370, 48] width 140 height 12
click at [438, 22] on icon at bounding box center [438, 21] width 3 height 4
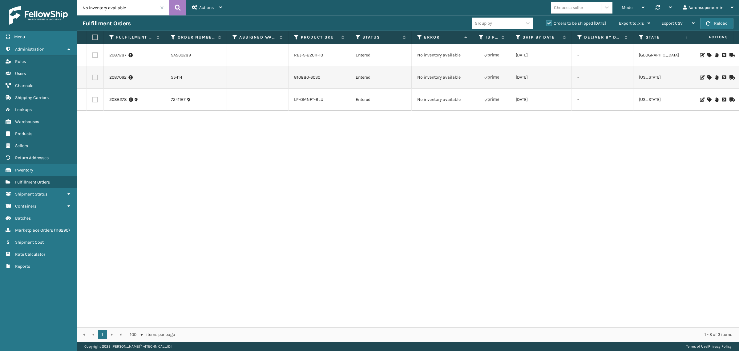
click at [708, 54] on icon at bounding box center [710, 55] width 4 height 4
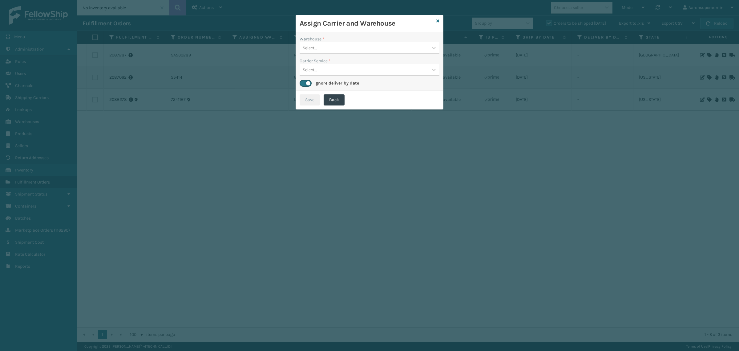
click at [347, 40] on div "Warehouse *" at bounding box center [370, 39] width 140 height 6
click at [344, 43] on div "Select..." at bounding box center [364, 48] width 128 height 10
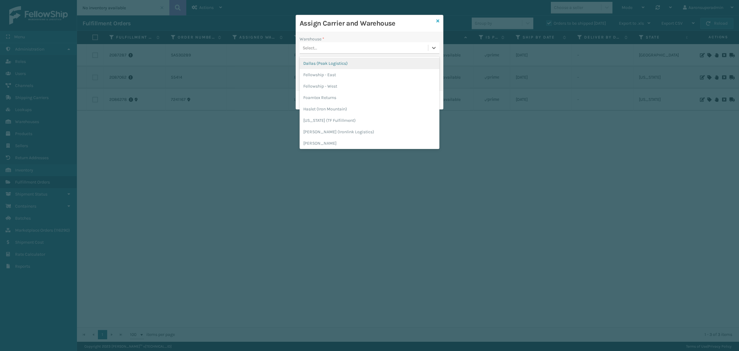
click at [438, 21] on icon at bounding box center [438, 21] width 3 height 4
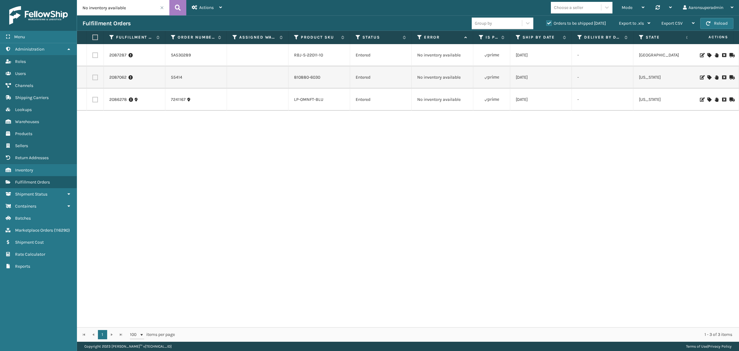
click at [163, 8] on span at bounding box center [162, 8] width 4 height 4
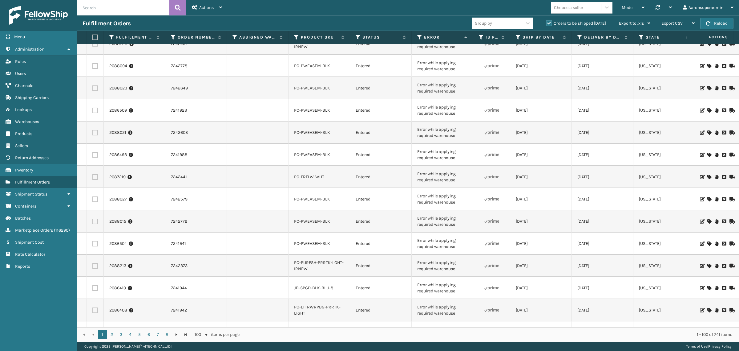
scroll to position [63, 0]
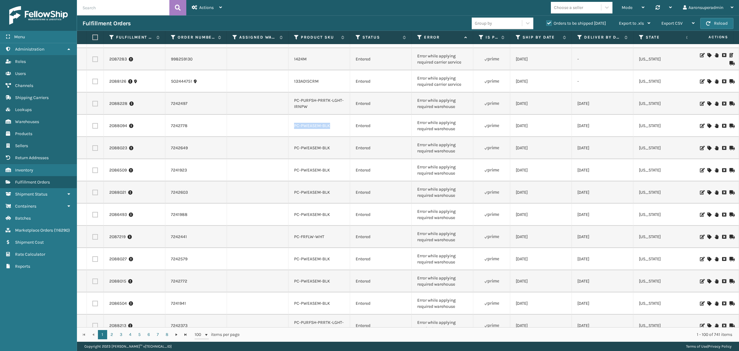
drag, startPoint x: 339, startPoint y: 127, endPoint x: 293, endPoint y: 127, distance: 45.9
click at [293, 126] on td "PC-PWEASEM-BLK" at bounding box center [320, 126] width 62 height 22
copy link "PC-PWEASEM-BLK"
click at [99, 9] on input "text" at bounding box center [123, 7] width 92 height 15
paste input "PC-PWEASEM-BLK"
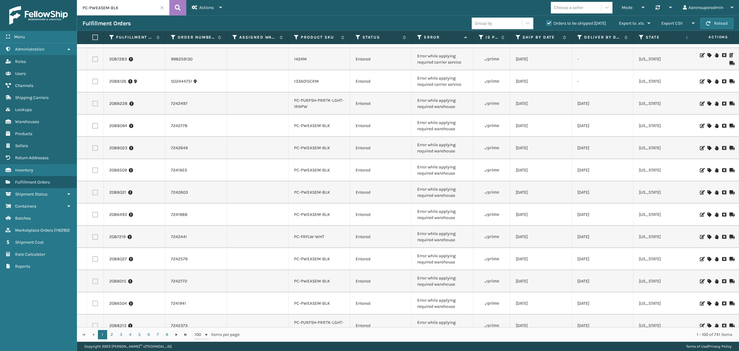
type input "PC-PWEASEM-BLK"
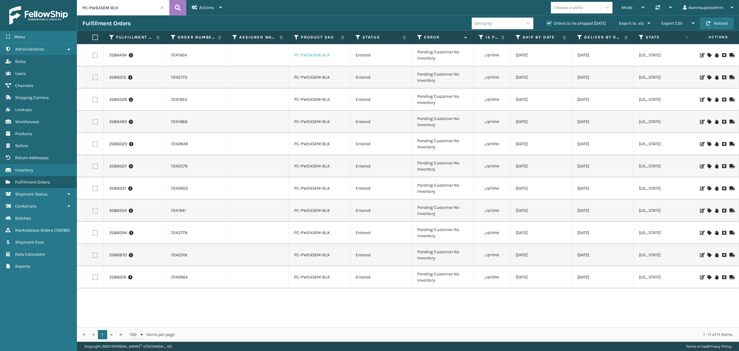
click at [314, 53] on link "PC-PWEASEM-BLK" at bounding box center [312, 54] width 36 height 5
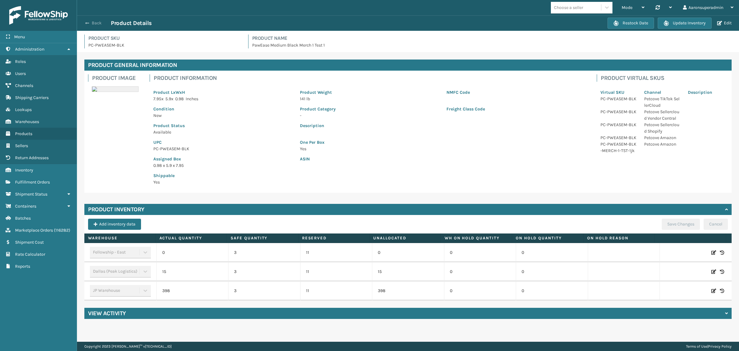
click at [92, 22] on button "Back" at bounding box center [97, 23] width 28 height 6
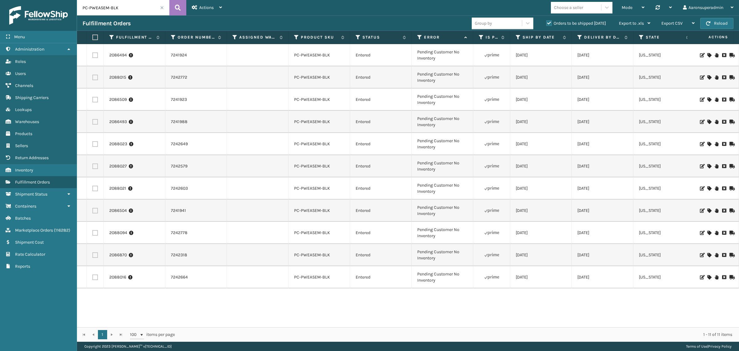
click at [162, 7] on span at bounding box center [162, 8] width 4 height 4
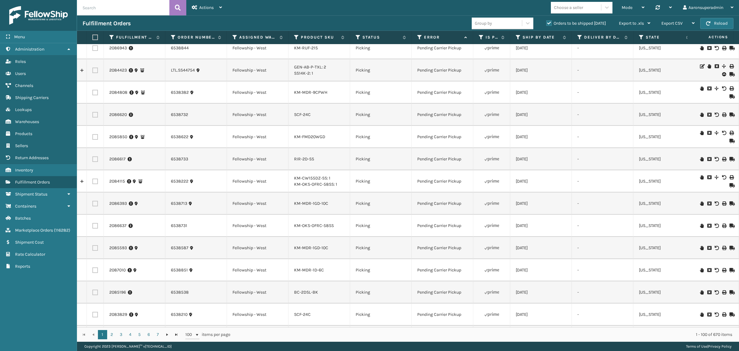
scroll to position [398, 0]
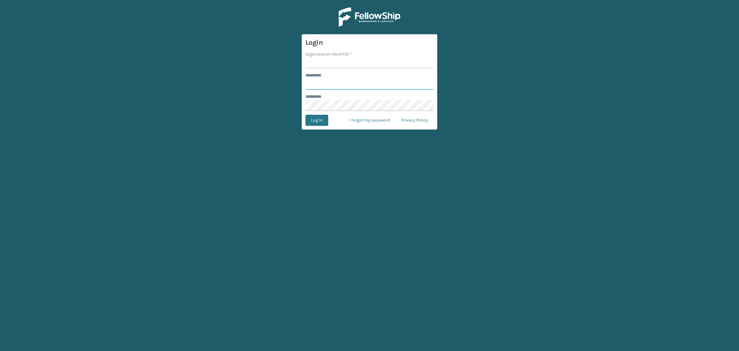
type input "**********"
click at [319, 62] on input "Organization Identifier *" at bounding box center [370, 62] width 128 height 11
type input "SuperAdminOrganization"
click at [322, 120] on button "Log In" at bounding box center [317, 120] width 23 height 11
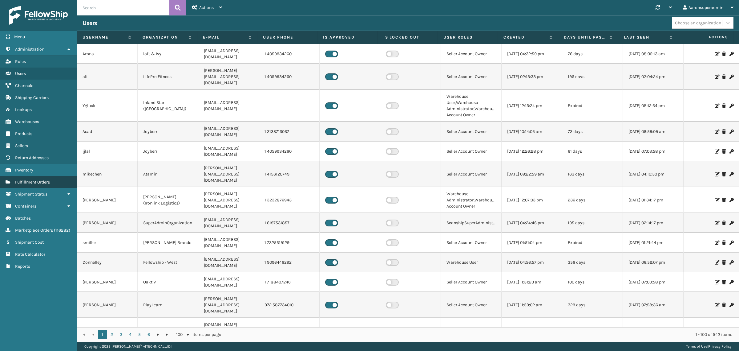
click at [51, 181] on link "Fulfillment Orders" at bounding box center [38, 182] width 77 height 12
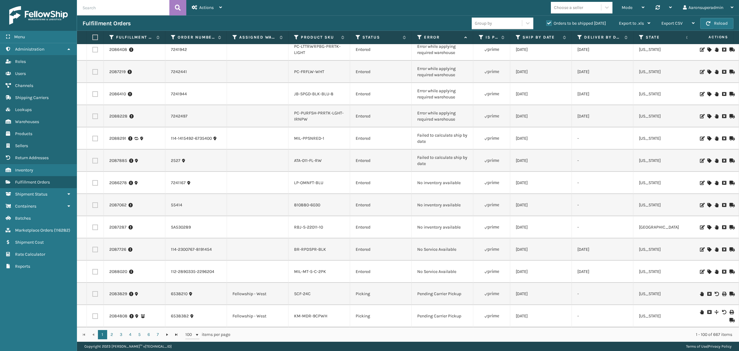
scroll to position [128, 0]
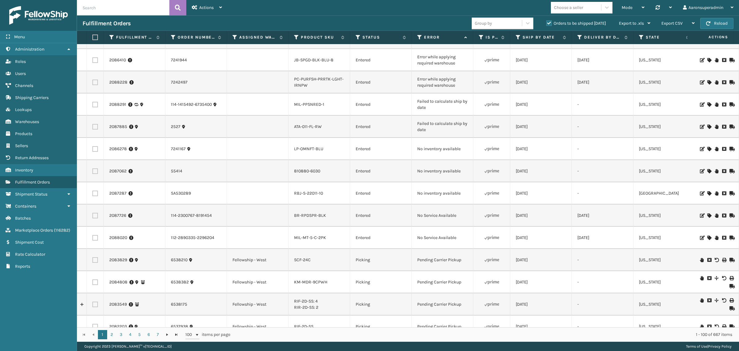
click at [708, 236] on icon at bounding box center [710, 237] width 4 height 4
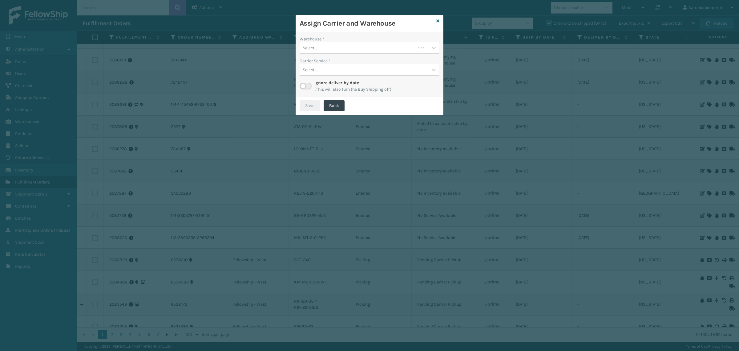
click at [318, 48] on div "Select..." at bounding box center [358, 48] width 116 height 10
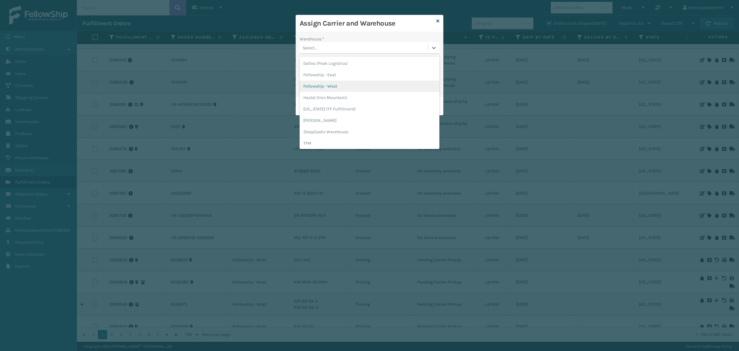
click at [322, 85] on div "Fellowship - West" at bounding box center [370, 85] width 140 height 11
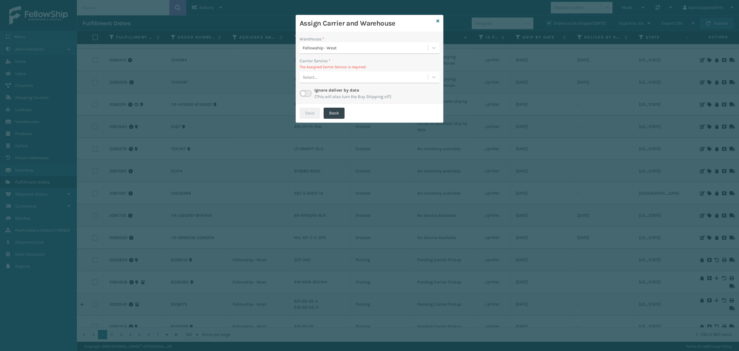
click at [333, 81] on div "Select..." at bounding box center [364, 77] width 128 height 10
click at [324, 70] on p "The Assigned Carrier Service is required." at bounding box center [370, 67] width 140 height 6
click at [308, 90] on label at bounding box center [306, 93] width 12 height 7
click at [304, 90] on input "checkbox" at bounding box center [302, 92] width 4 height 4
checkbox input "true"
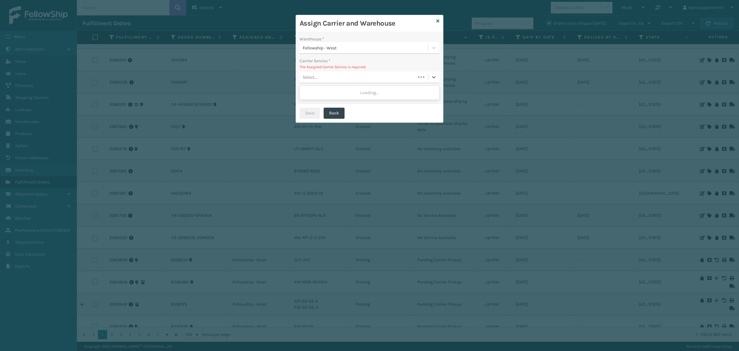
click at [340, 73] on div "Select..." at bounding box center [358, 77] width 116 height 10
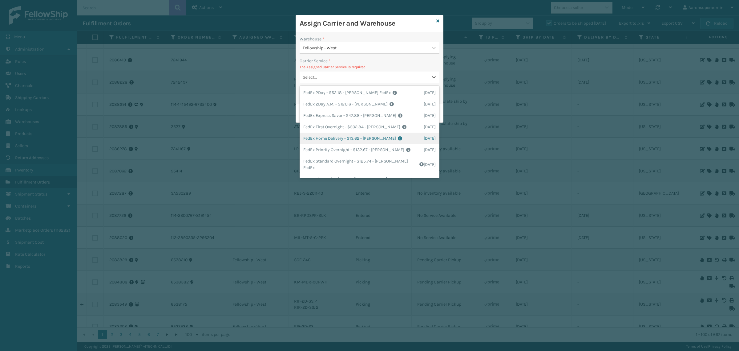
click at [316, 136] on div "FedEx Home Delivery - $13.62 - Milliard FedEx Shipping Cost $11.95 Surplus Cost…" at bounding box center [370, 137] width 140 height 11
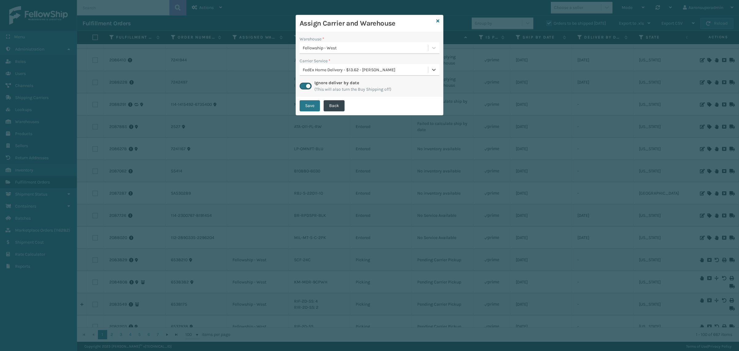
click at [307, 101] on button "Save" at bounding box center [310, 105] width 20 height 11
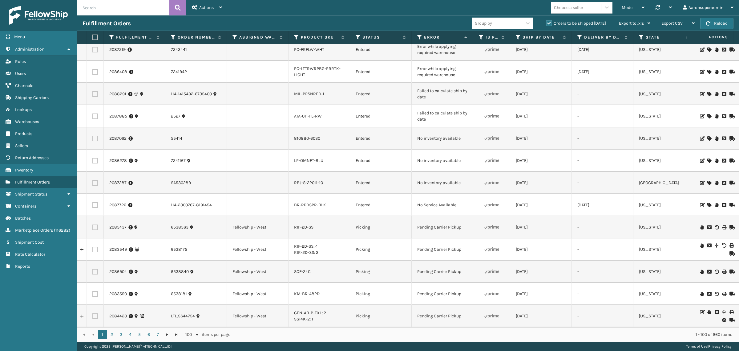
scroll to position [107, 0]
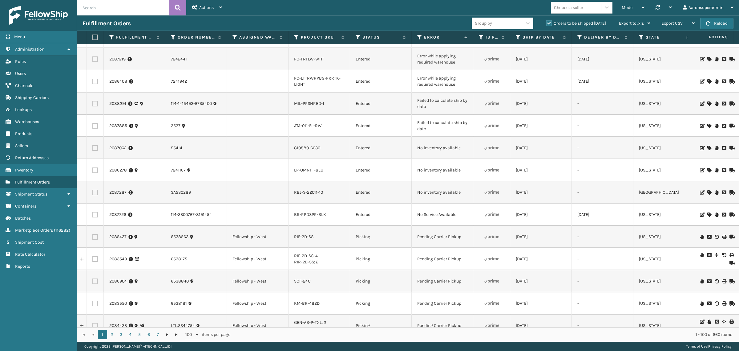
click at [708, 213] on icon at bounding box center [710, 214] width 4 height 4
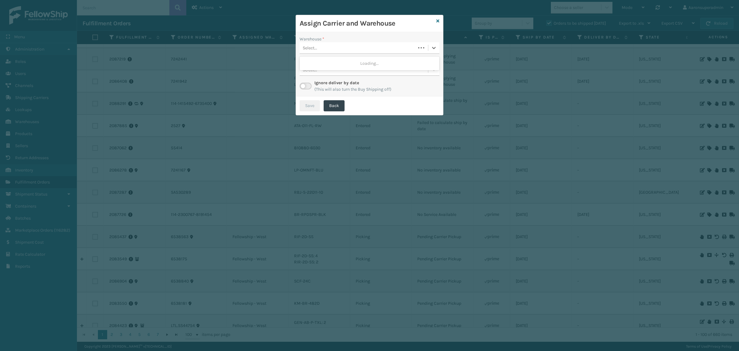
click at [327, 47] on div "Select..." at bounding box center [358, 48] width 116 height 10
click at [307, 62] on div "Fellowship - West" at bounding box center [370, 63] width 140 height 11
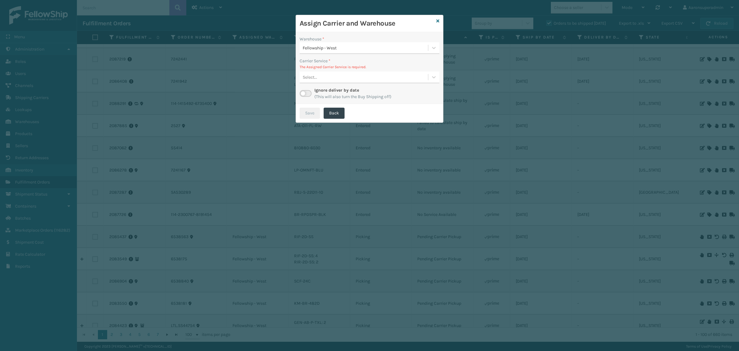
click at [315, 71] on div "Select..." at bounding box center [370, 77] width 140 height 12
click at [315, 68] on p "The Assigned Carrier Service is required." at bounding box center [370, 67] width 140 height 6
click at [309, 90] on label at bounding box center [306, 93] width 12 height 7
click at [304, 90] on input "checkbox" at bounding box center [302, 92] width 4 height 4
checkbox input "true"
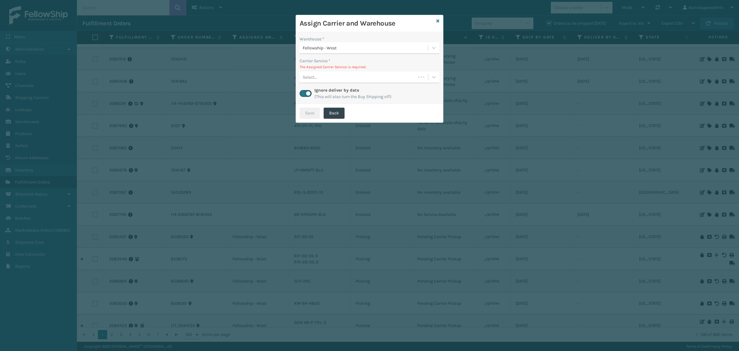
click at [328, 73] on div "Select..." at bounding box center [358, 77] width 116 height 10
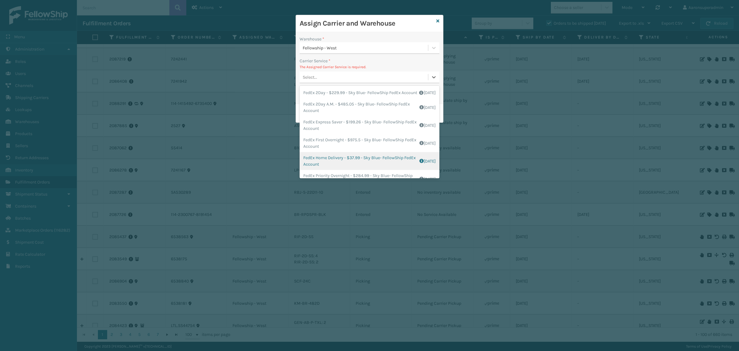
click at [320, 168] on div "FedEx Home Delivery - $37.99 - Sky Blue- FellowShip FedEx Account Shipping Cost…" at bounding box center [370, 161] width 140 height 18
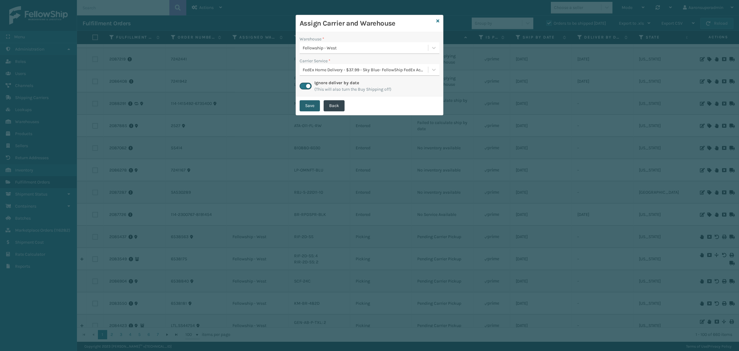
click at [313, 107] on button "Save" at bounding box center [310, 105] width 20 height 11
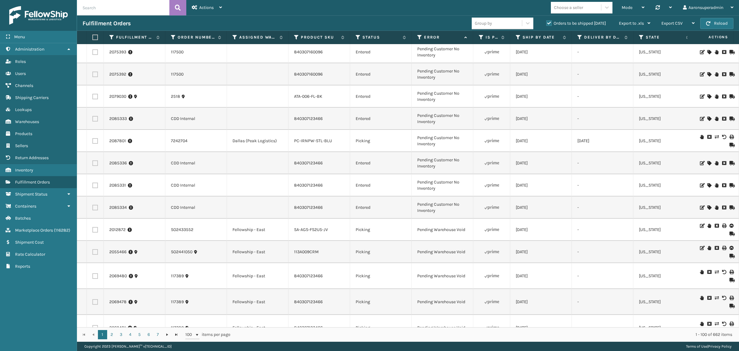
scroll to position [0, 0]
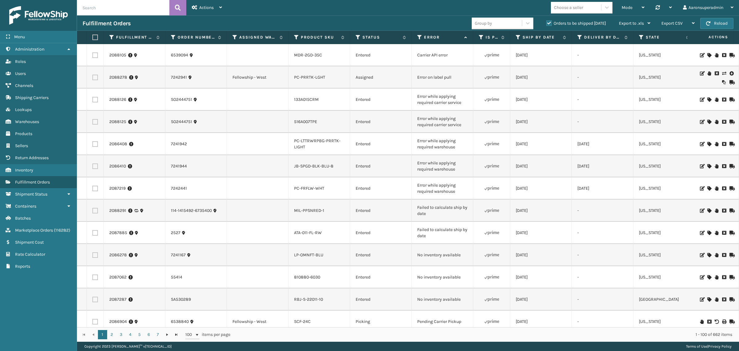
click at [107, 75] on td "2088278" at bounding box center [135, 77] width 62 height 22
click at [119, 76] on link "2088278" at bounding box center [118, 77] width 18 height 6
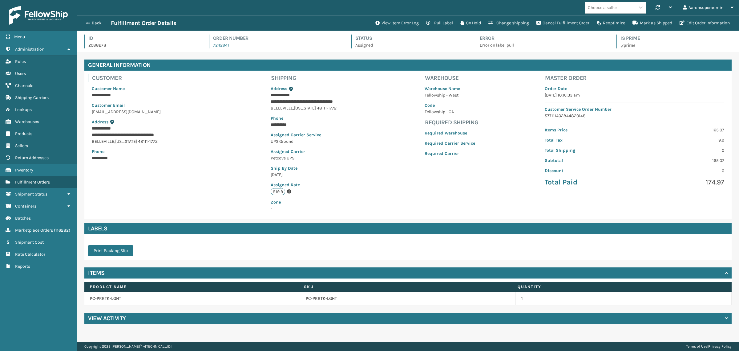
scroll to position [14, 662]
click at [692, 21] on button "Edit Order Information" at bounding box center [705, 23] width 58 height 12
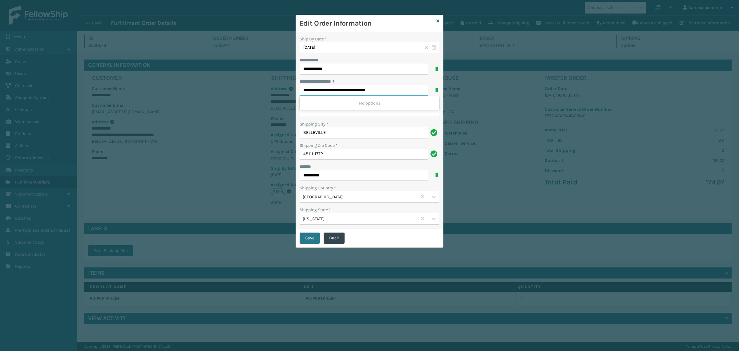
drag, startPoint x: 373, startPoint y: 90, endPoint x: 398, endPoint y: 89, distance: 25.6
click at [398, 89] on input "**********" at bounding box center [364, 90] width 129 height 11
type input "**********"
click at [352, 113] on input "**********" at bounding box center [370, 111] width 140 height 11
paste input "*******"
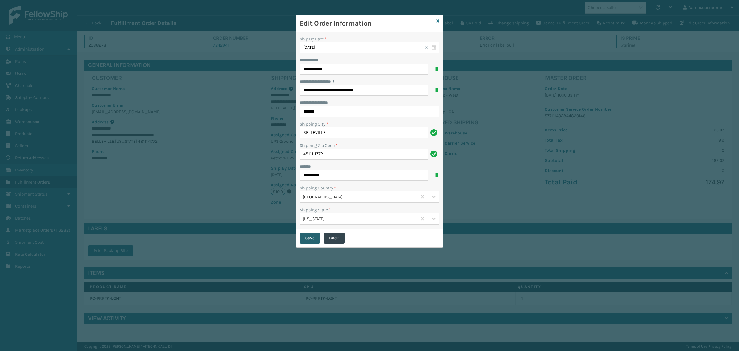
type input "*******"
click at [311, 234] on button "Save" at bounding box center [310, 237] width 20 height 11
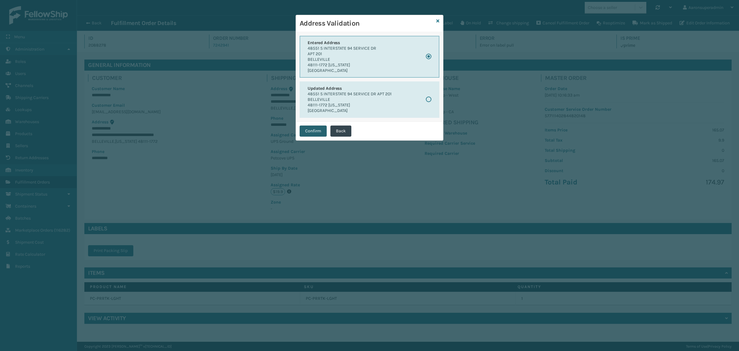
click at [313, 128] on button "Confirm" at bounding box center [313, 130] width 27 height 11
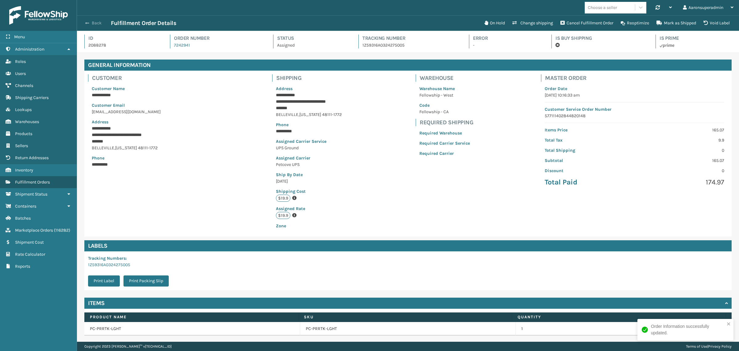
click at [94, 22] on button "Back" at bounding box center [97, 23] width 28 height 6
click at [95, 22] on button "Back" at bounding box center [97, 23] width 28 height 6
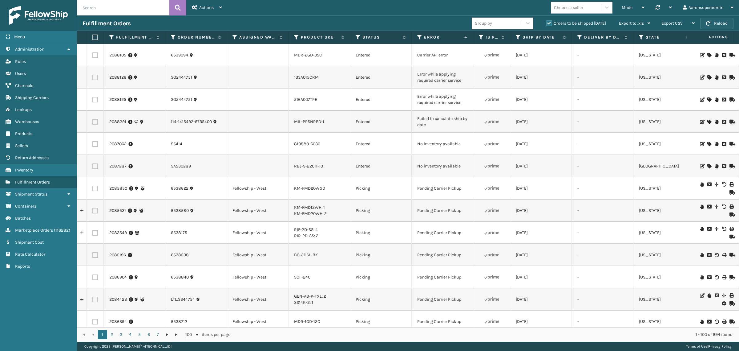
click at [710, 19] on button "Reload" at bounding box center [717, 23] width 33 height 11
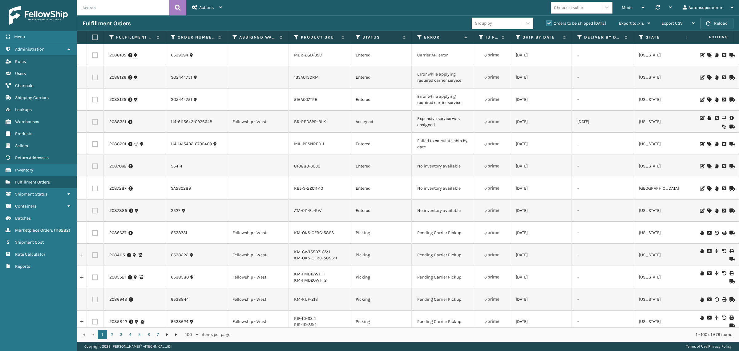
click at [725, 21] on button "Reload" at bounding box center [717, 23] width 33 height 11
click at [724, 25] on button "Reload" at bounding box center [717, 23] width 33 height 11
